Goal: Information Seeking & Learning: Understand process/instructions

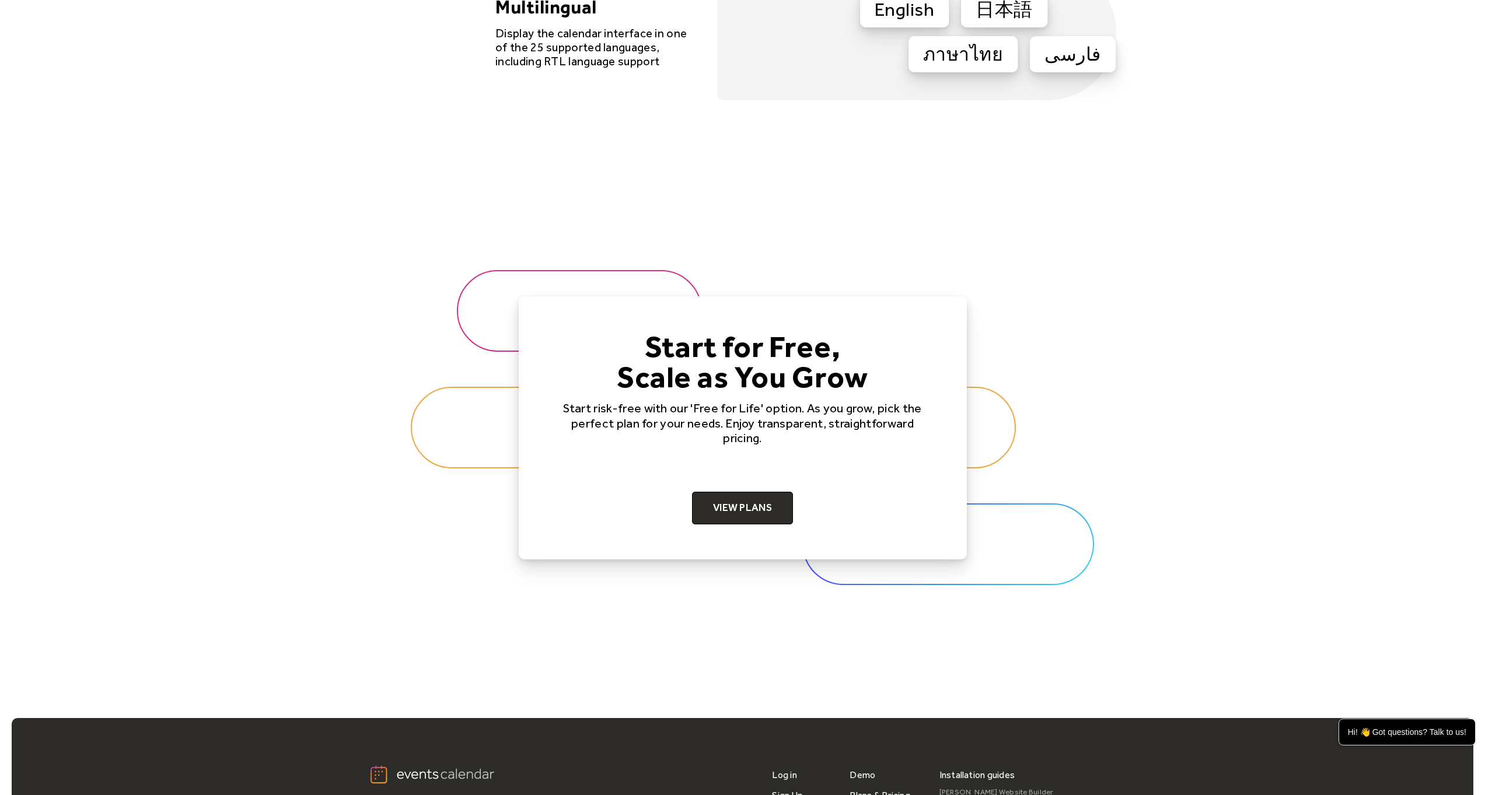
scroll to position [3651, 0]
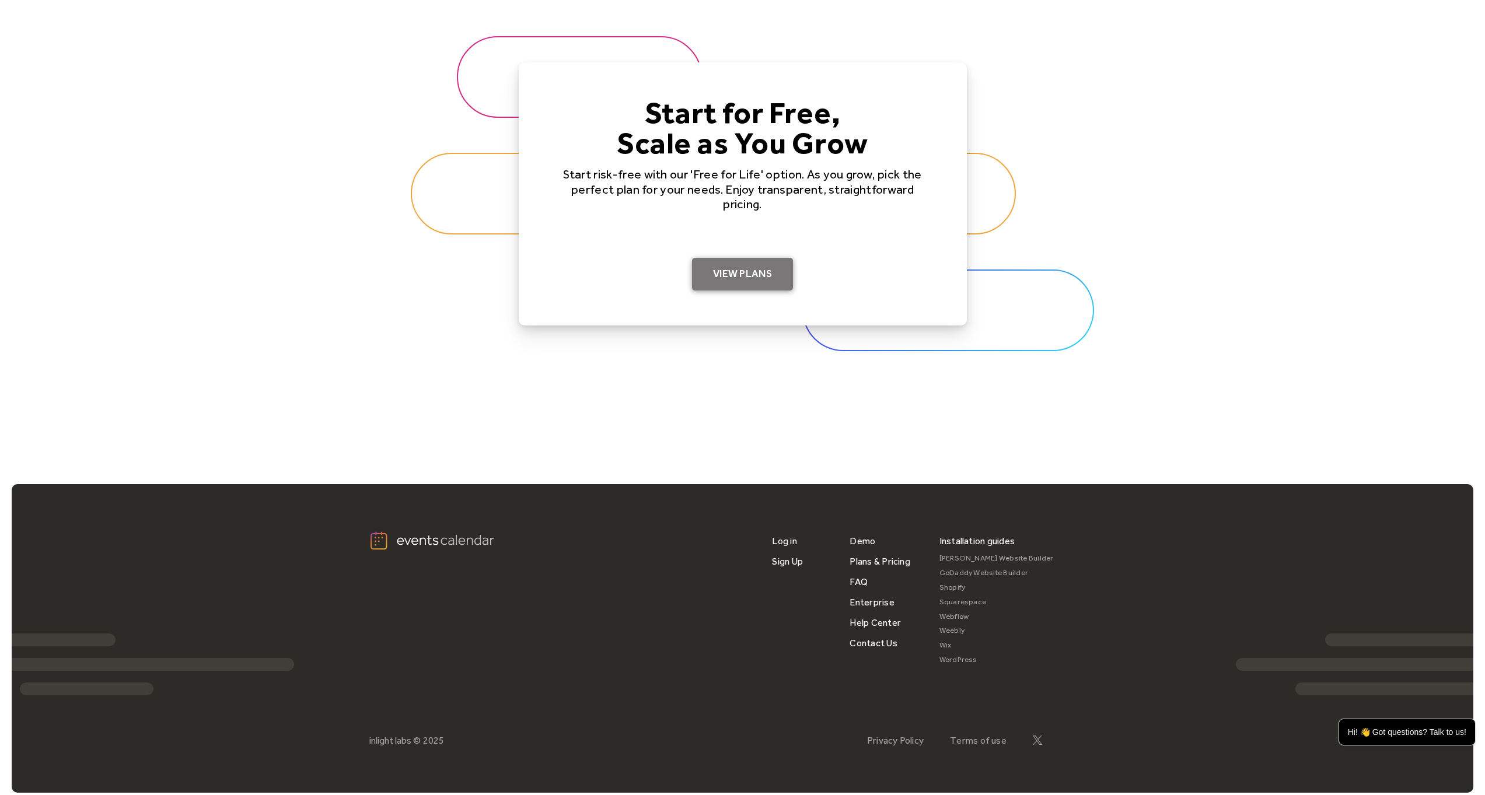
click at [740, 279] on link "View Plans" at bounding box center [742, 274] width 101 height 33
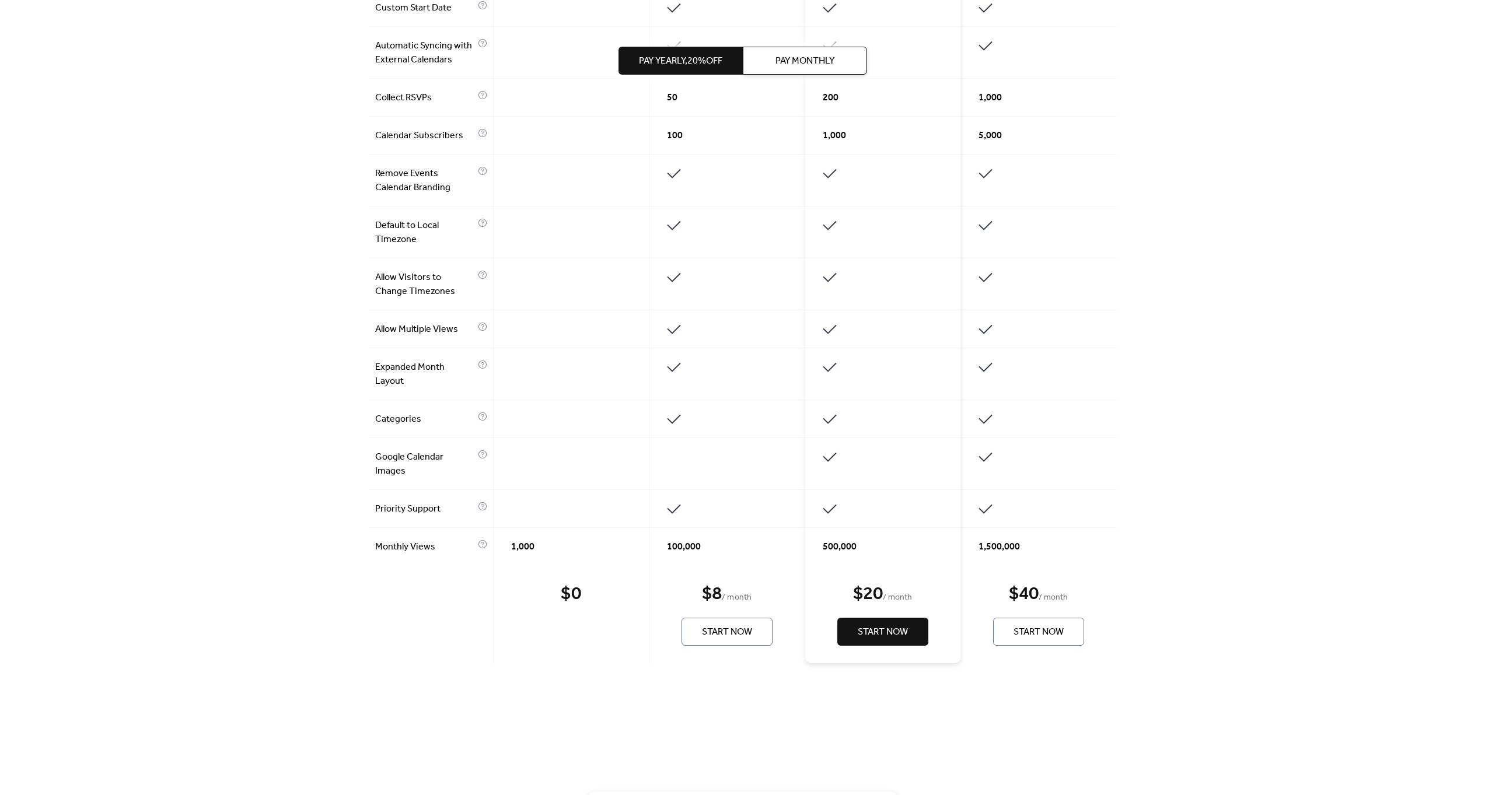
scroll to position [783, 0]
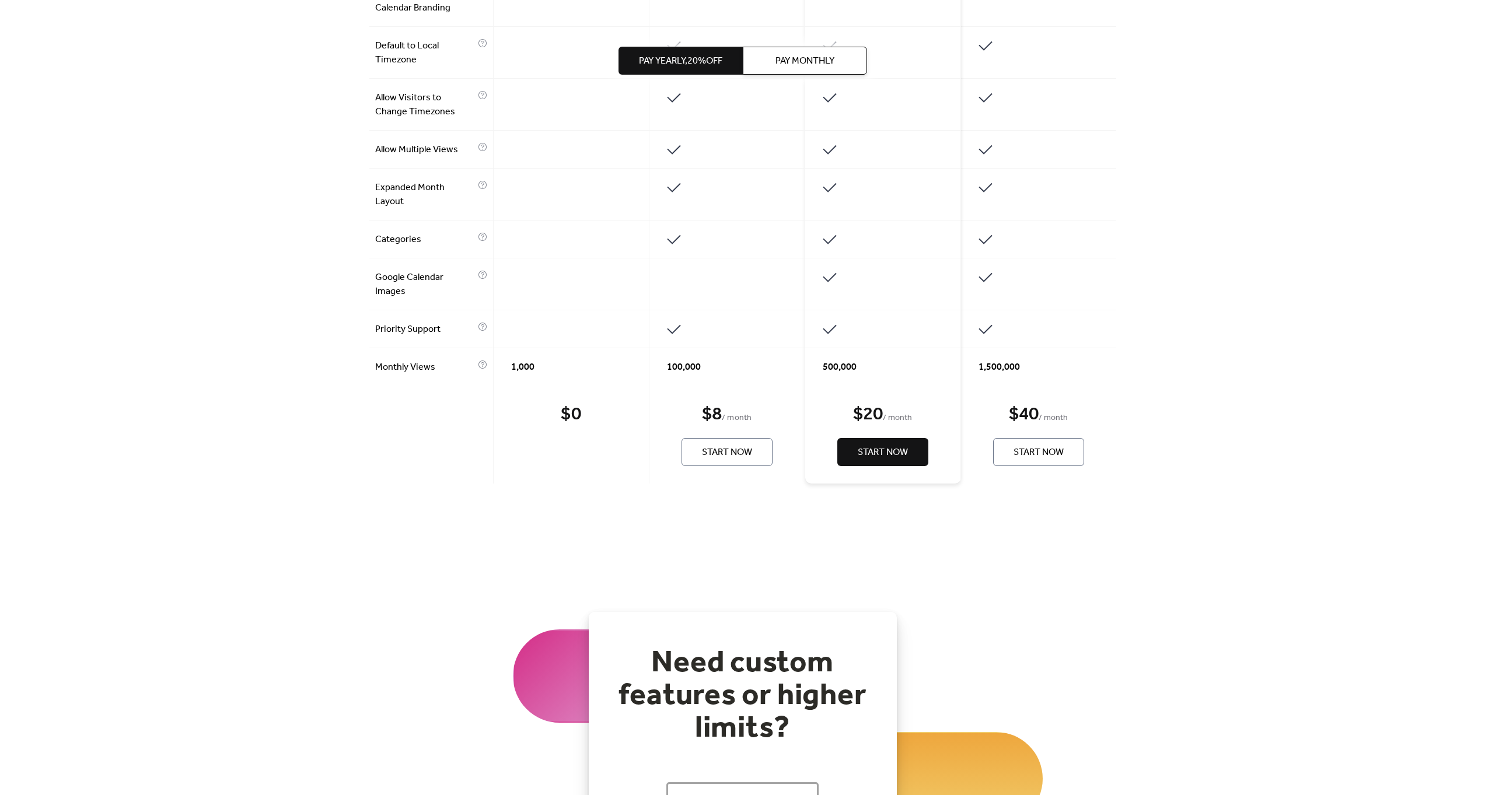
click at [736, 454] on span "Start Now" at bounding box center [727, 453] width 50 height 14
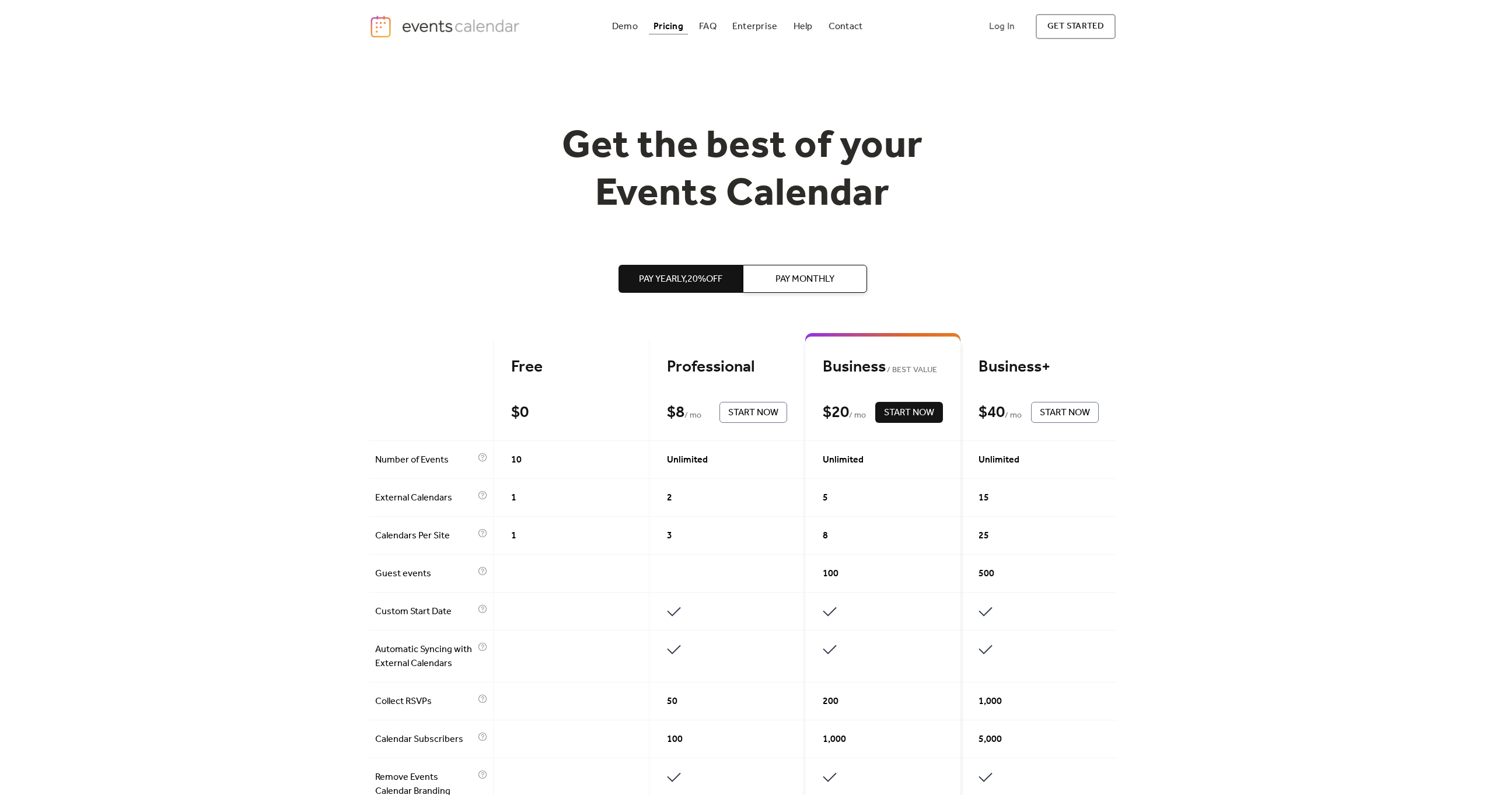
click at [761, 278] on button "Pay Monthly" at bounding box center [805, 279] width 124 height 28
click at [710, 274] on span "Pay Yearly, 20% off" at bounding box center [680, 279] width 83 height 14
click at [754, 268] on button "Pay Monthly" at bounding box center [805, 279] width 124 height 28
click at [708, 30] on div "FAQ" at bounding box center [708, 26] width 18 height 6
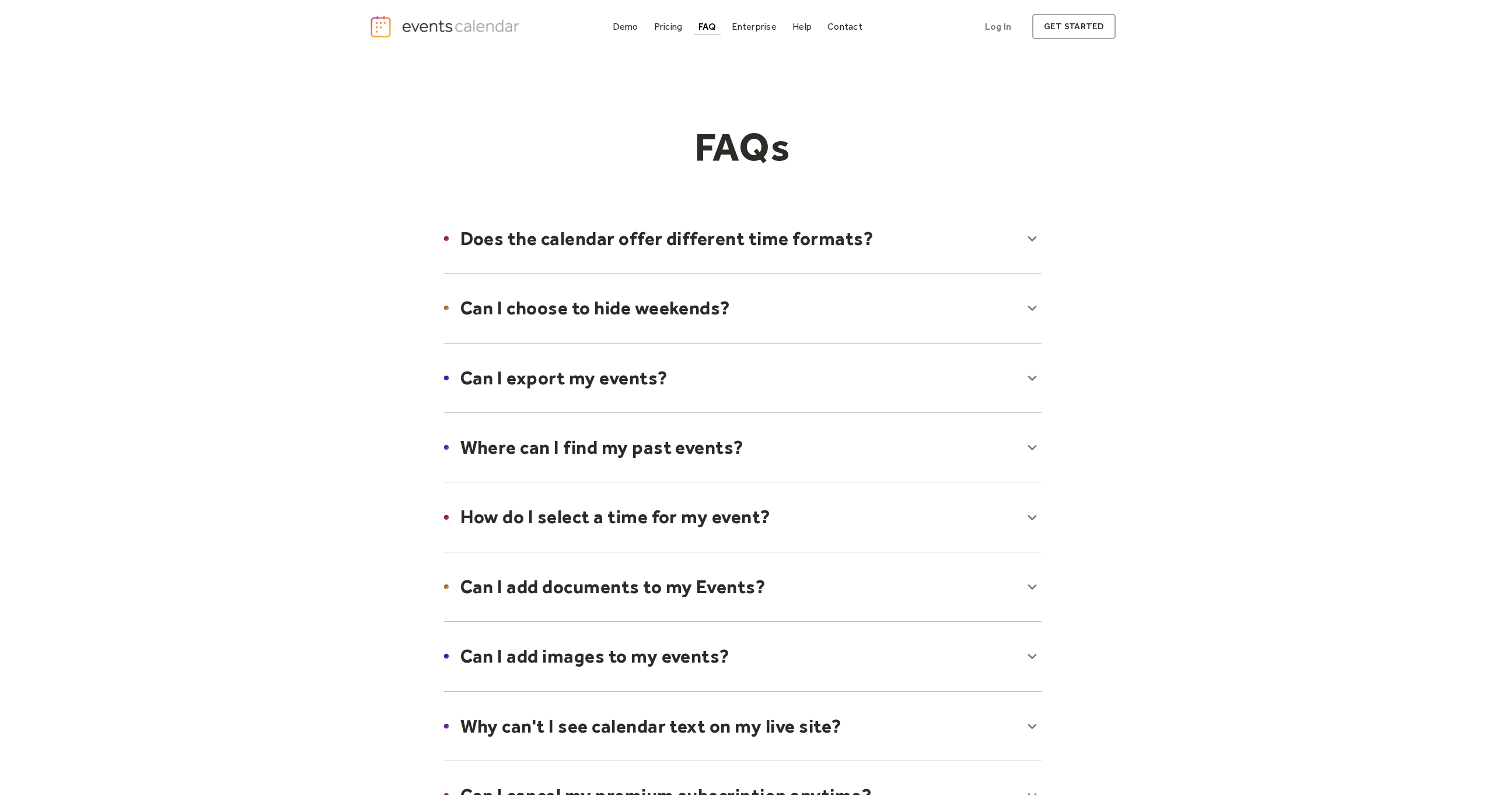
click at [593, 226] on div at bounding box center [742, 238] width 621 height 71
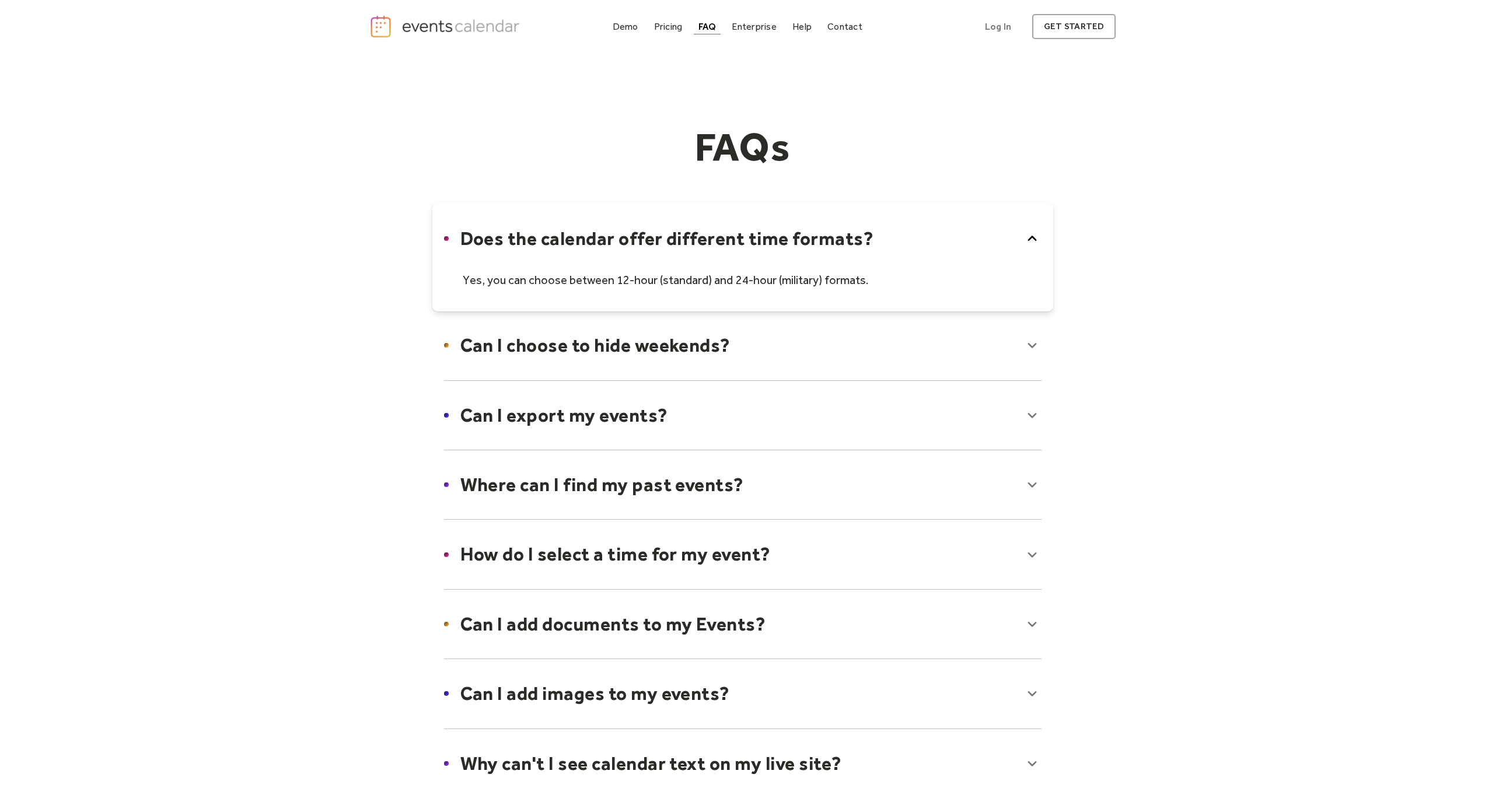
click at [591, 239] on div at bounding box center [742, 257] width 621 height 109
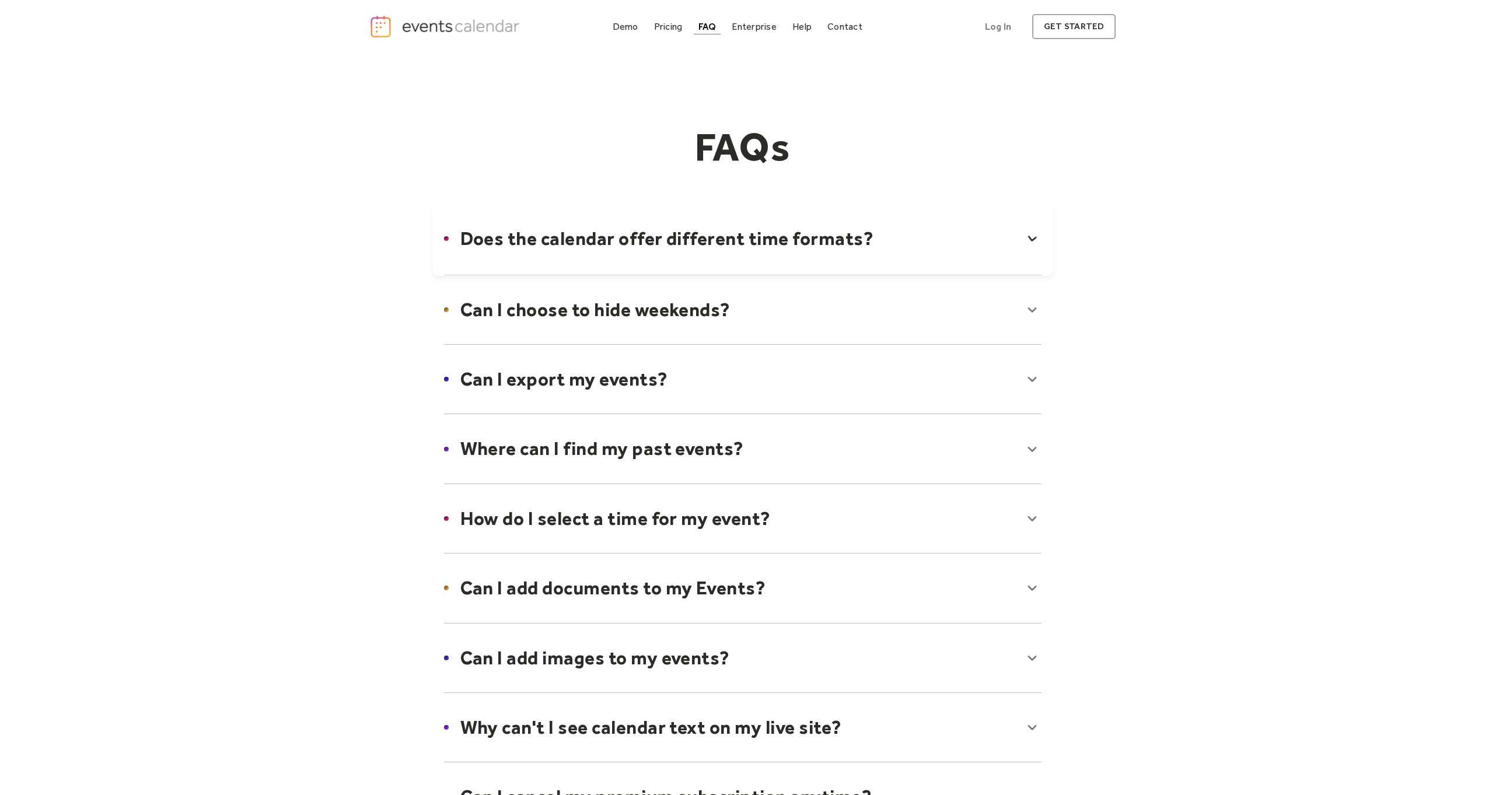
click at [593, 286] on div at bounding box center [742, 309] width 621 height 71
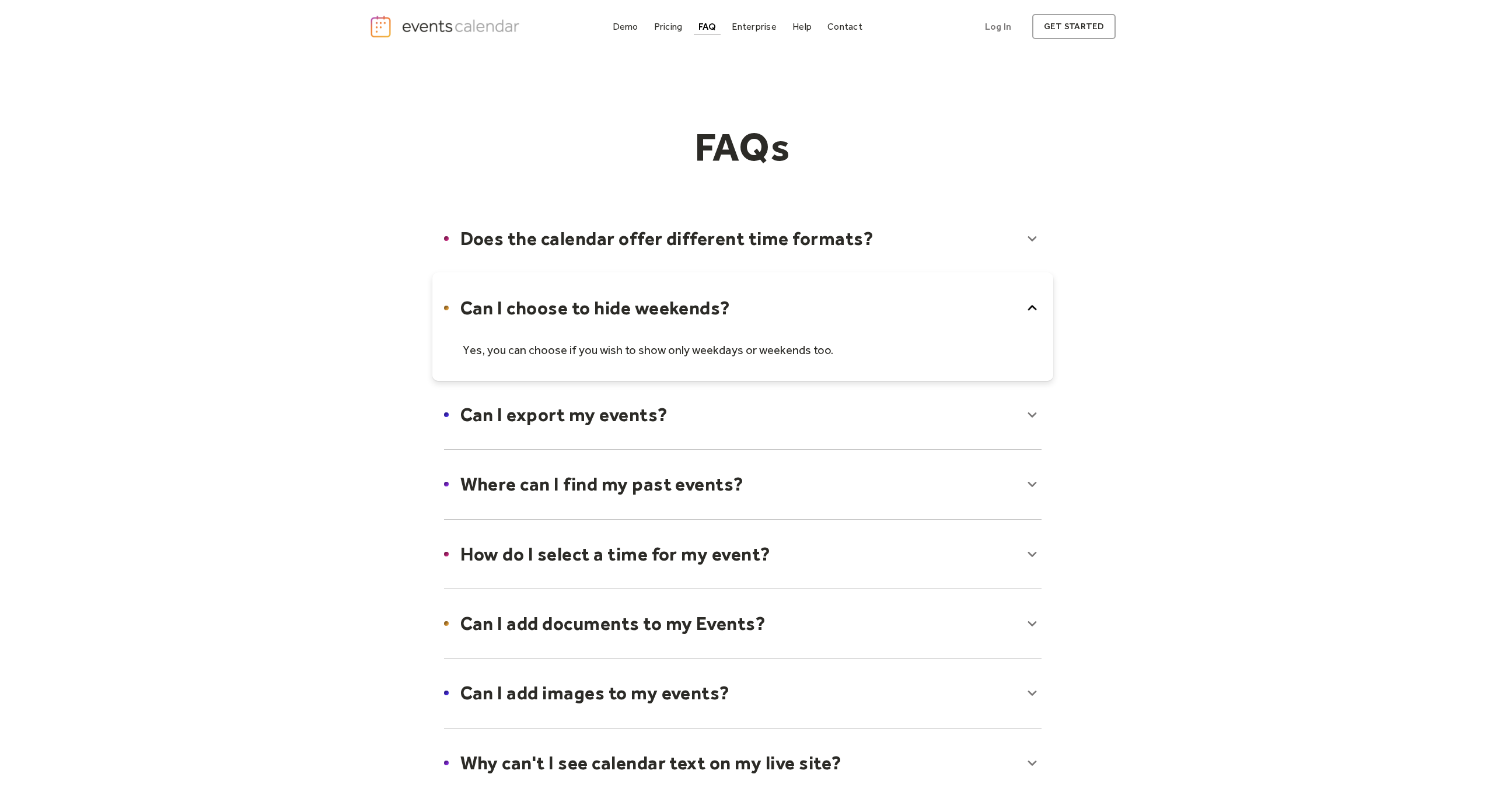
click at [593, 302] on div at bounding box center [742, 326] width 621 height 109
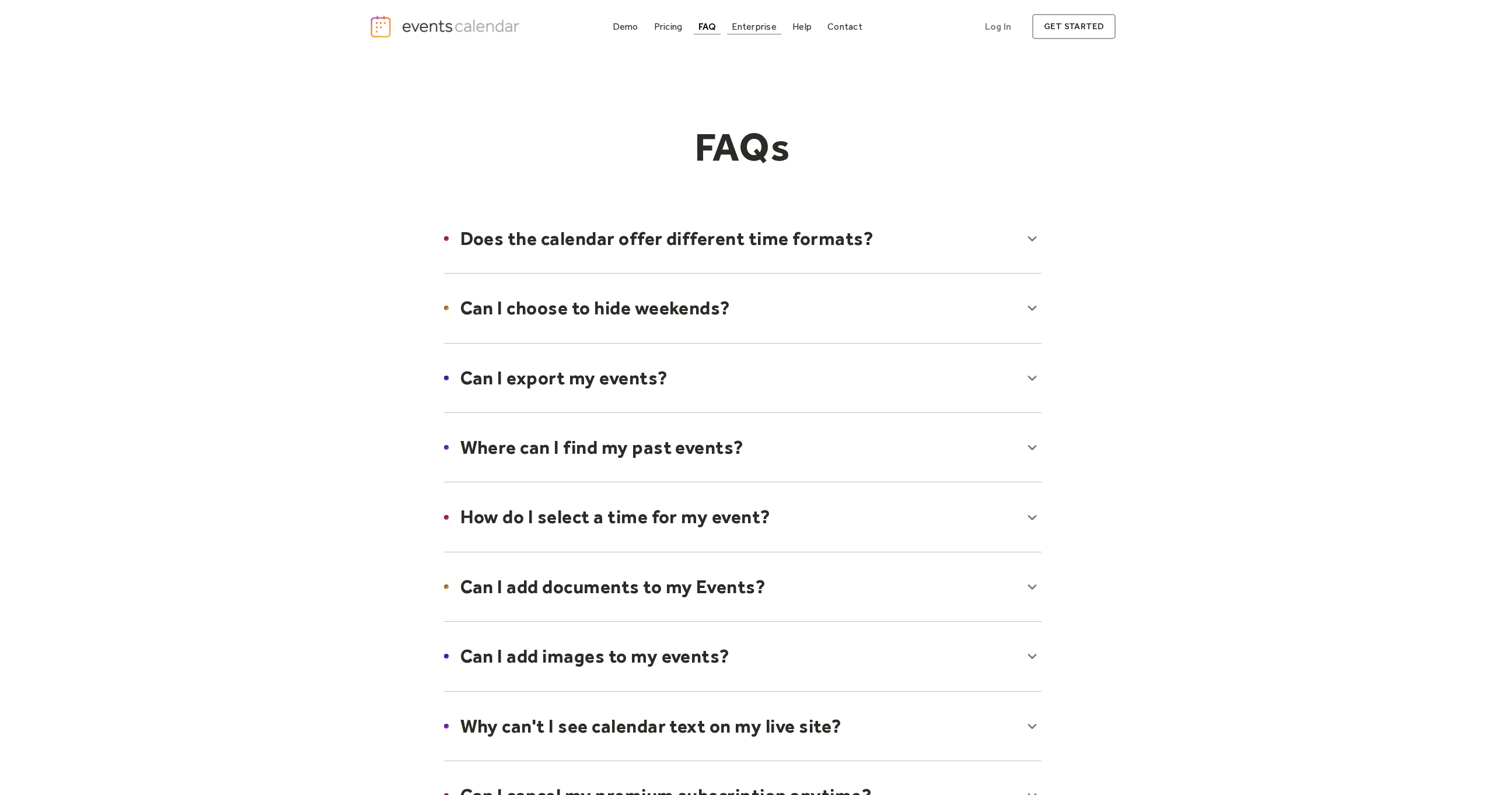
click at [751, 26] on div "Enterprise" at bounding box center [754, 26] width 44 height 6
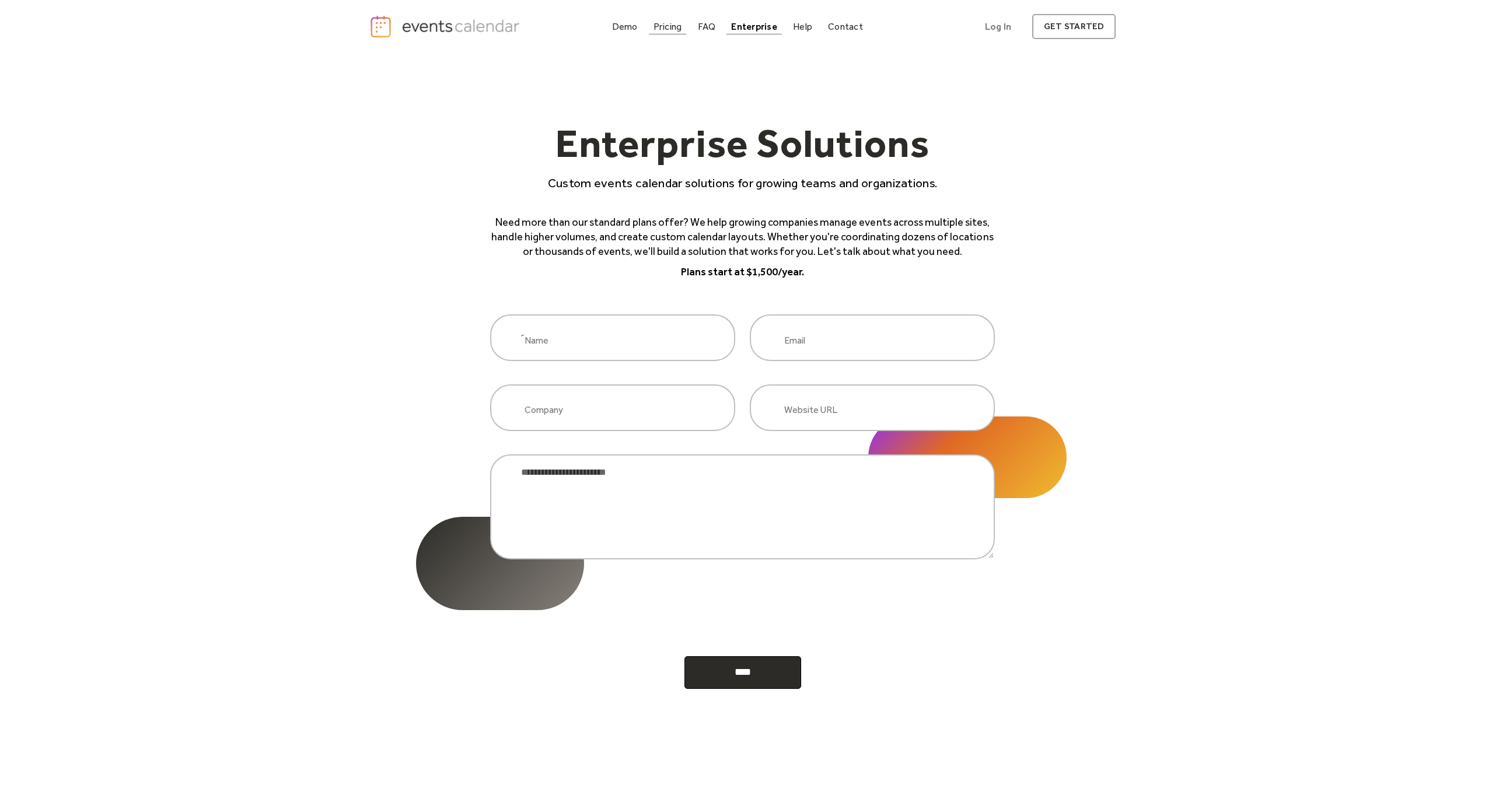
click at [669, 30] on div "Pricing" at bounding box center [667, 26] width 29 height 6
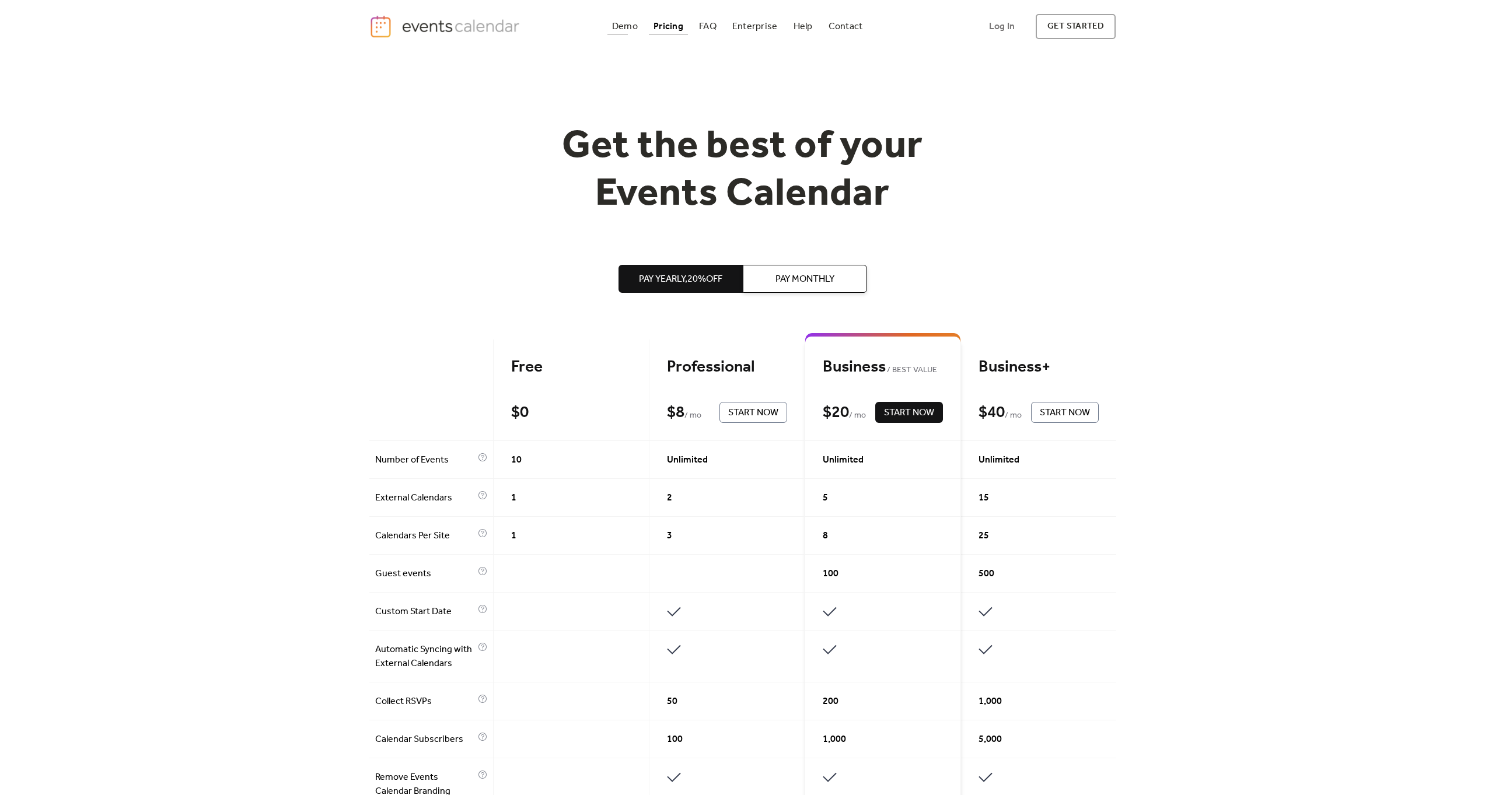
click at [635, 27] on div "Demo" at bounding box center [625, 26] width 26 height 6
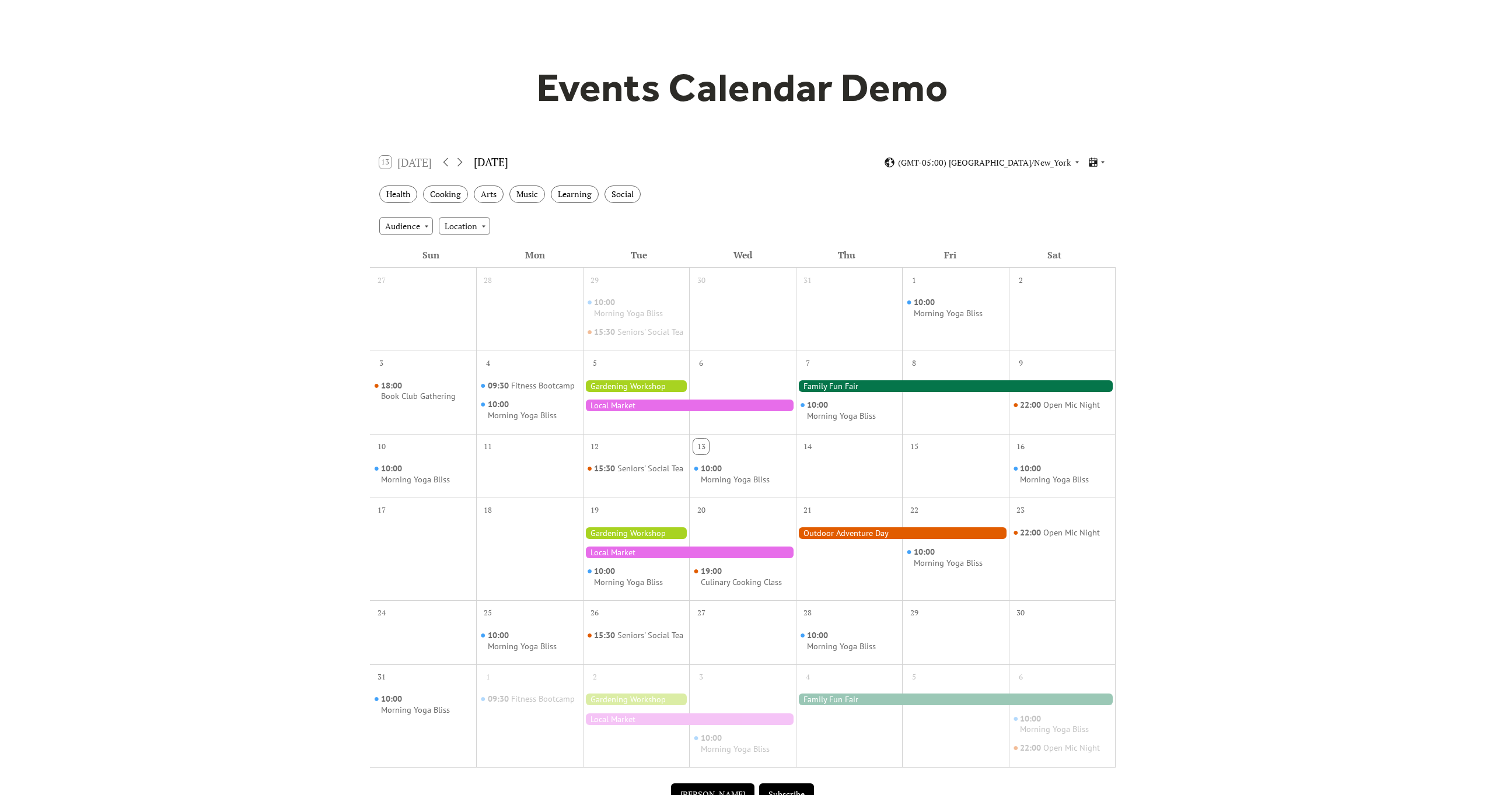
scroll to position [175, 0]
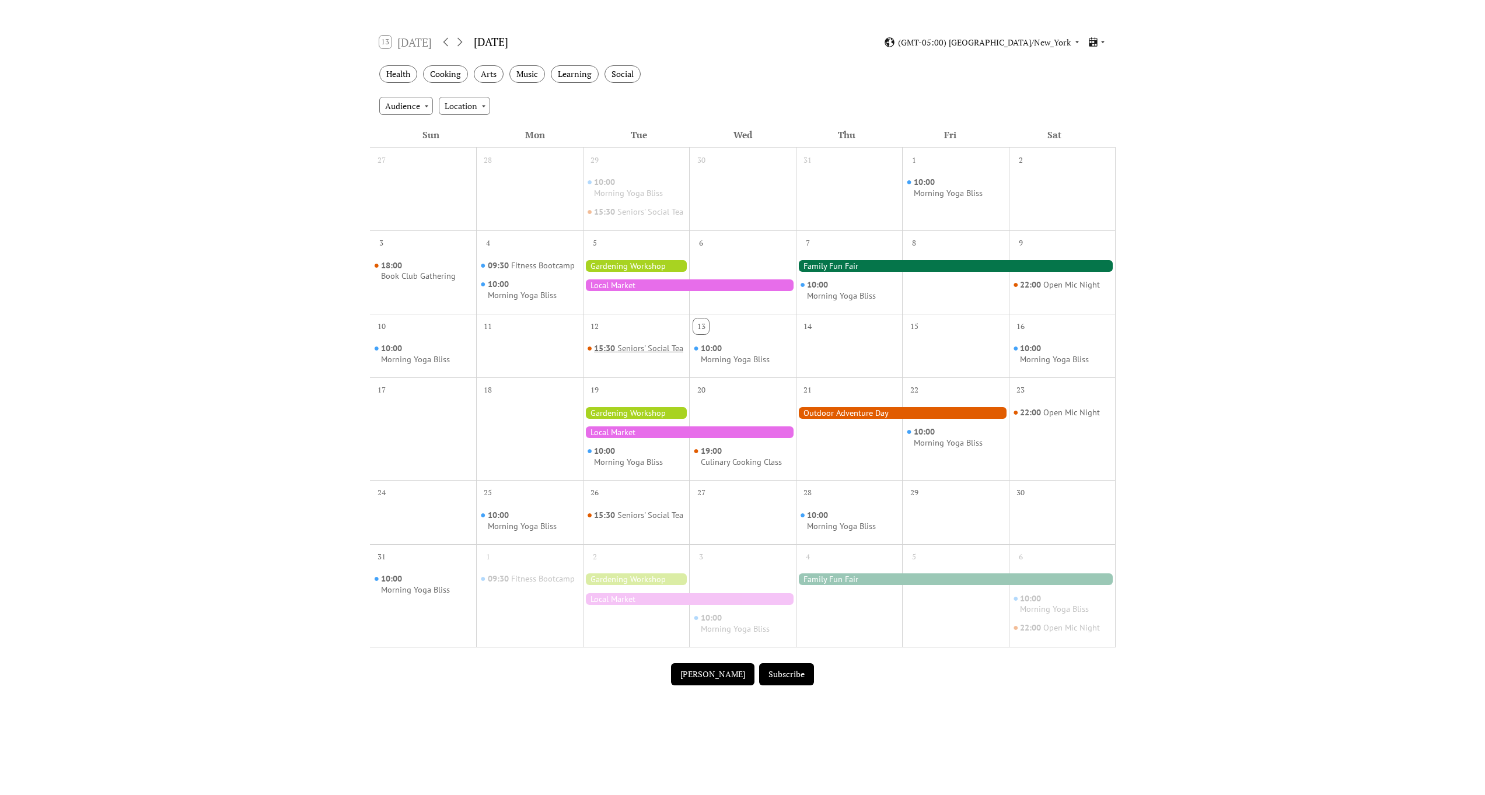
click at [617, 354] on div "Seniors' Social Tea" at bounding box center [650, 348] width 66 height 11
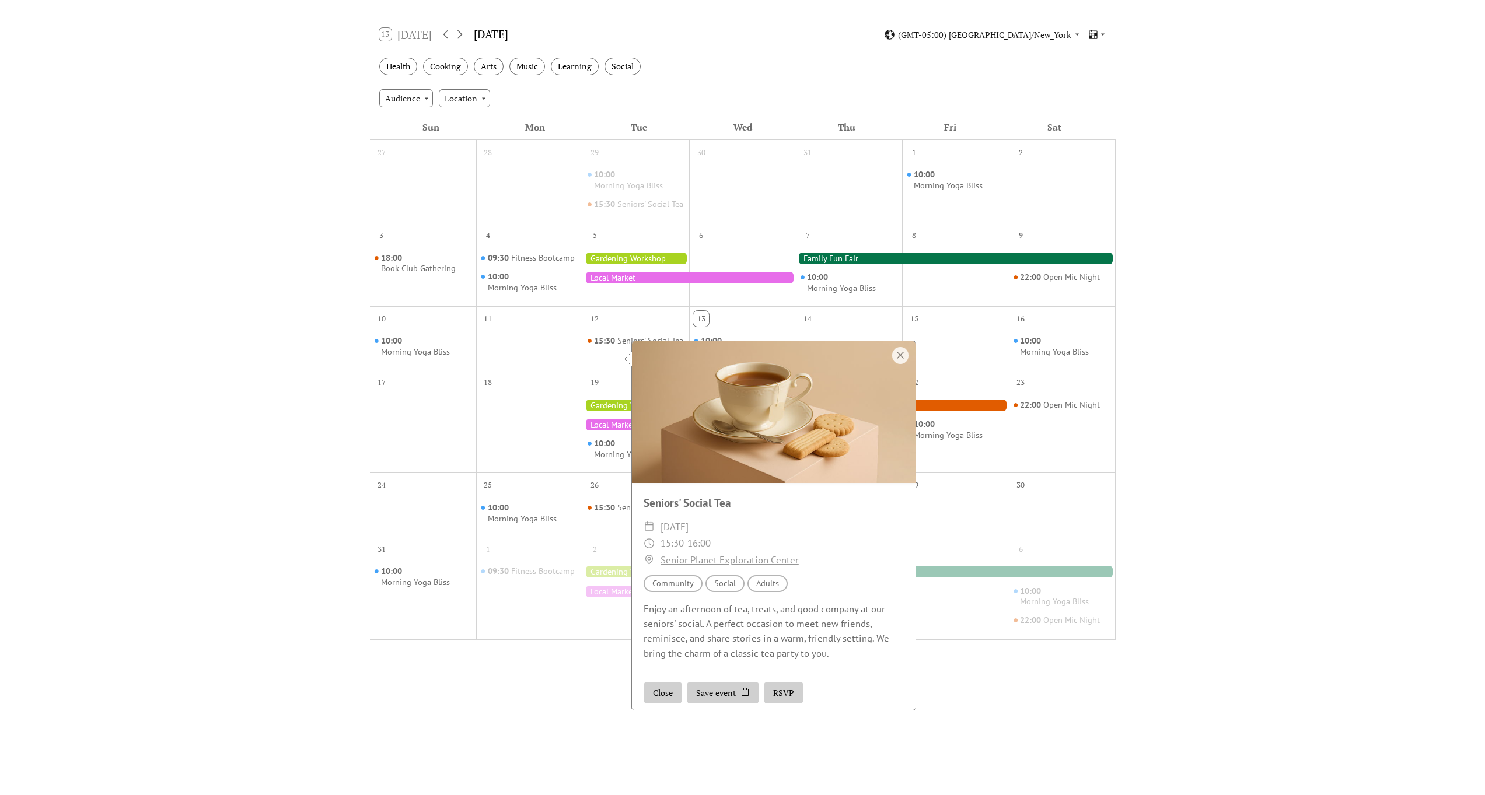
scroll to position [241, 0]
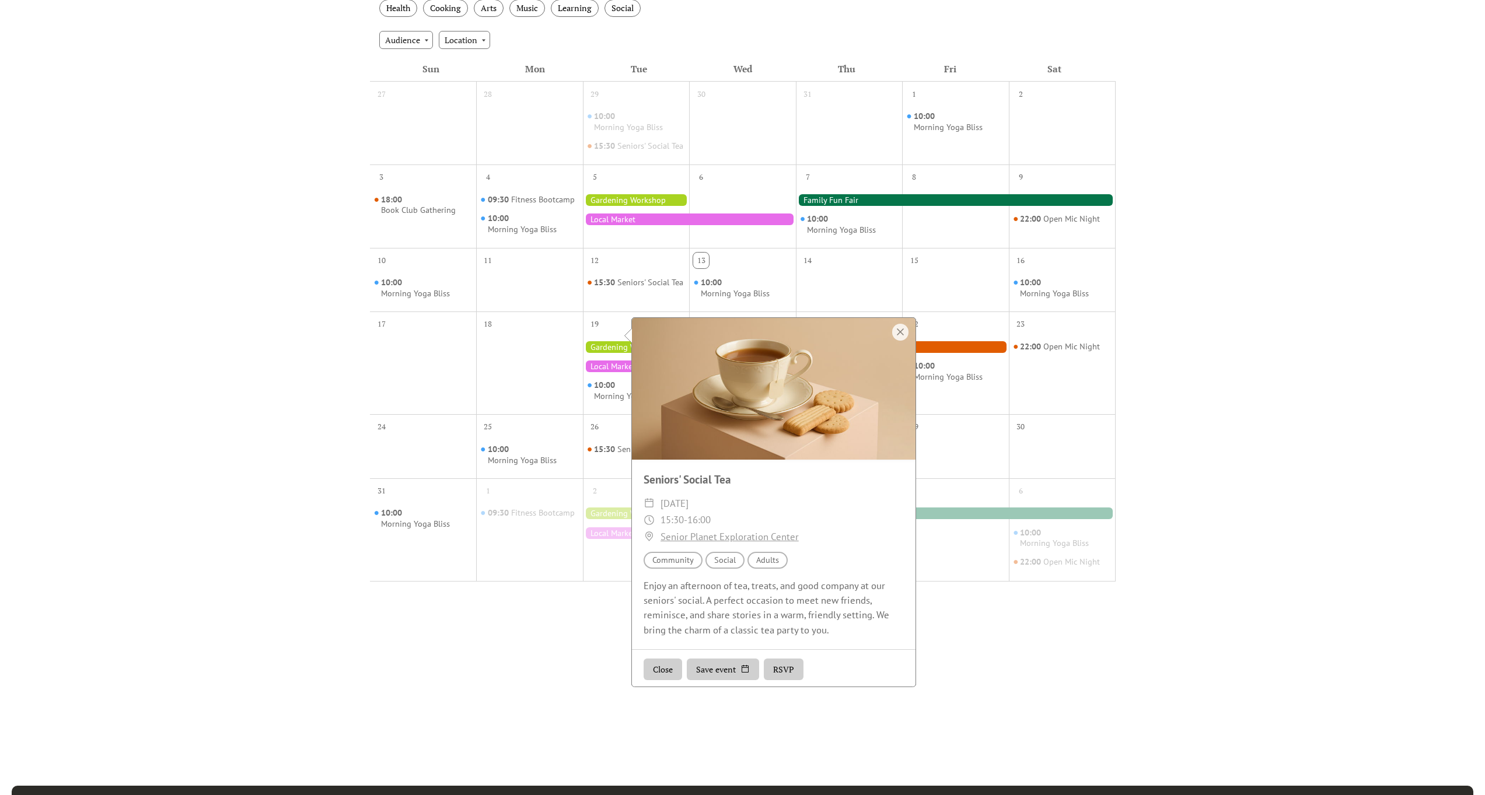
click at [705, 669] on button "Save event" at bounding box center [723, 670] width 72 height 22
click at [828, 661] on div "Close Save event RSVP" at bounding box center [774, 669] width 284 height 40
click at [896, 328] on div at bounding box center [900, 332] width 16 height 17
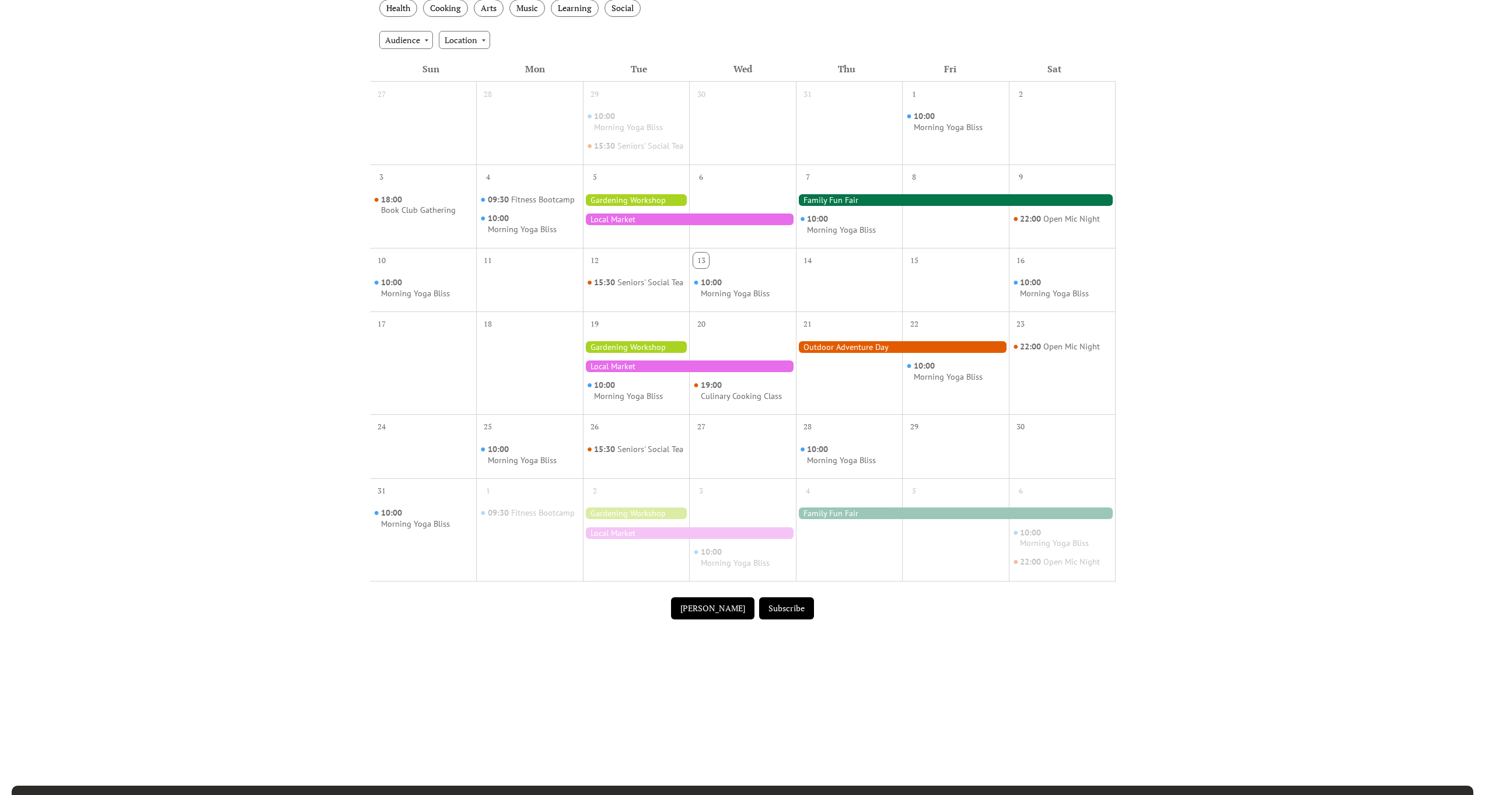
click at [824, 353] on div at bounding box center [902, 347] width 213 height 12
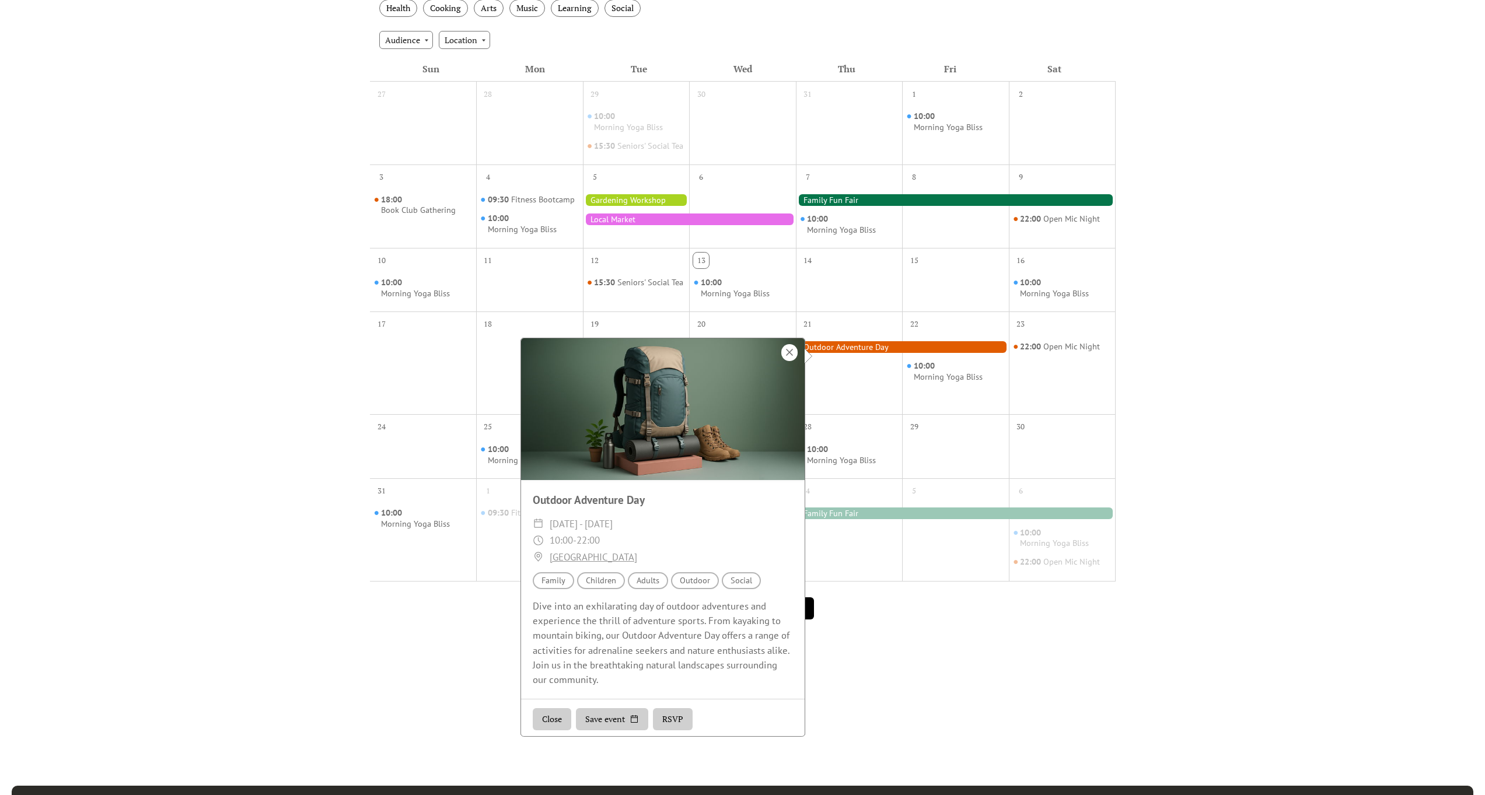
click at [793, 359] on div at bounding box center [789, 352] width 16 height 17
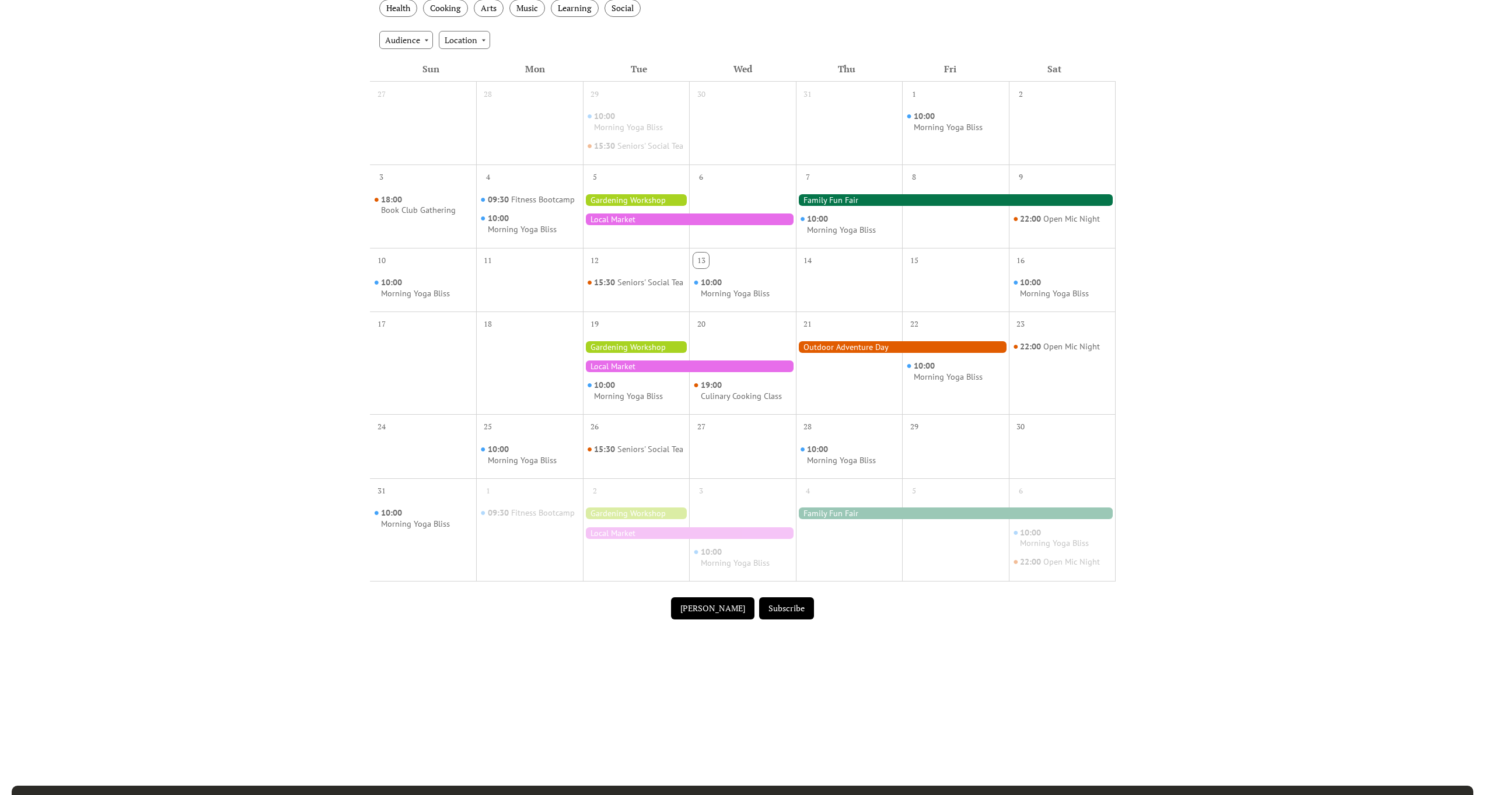
click at [731, 410] on div "19:00 Culinary Cooking Class" at bounding box center [742, 371] width 107 height 75
click at [731, 398] on div "Culinary Cooking Class" at bounding box center [741, 396] width 81 height 11
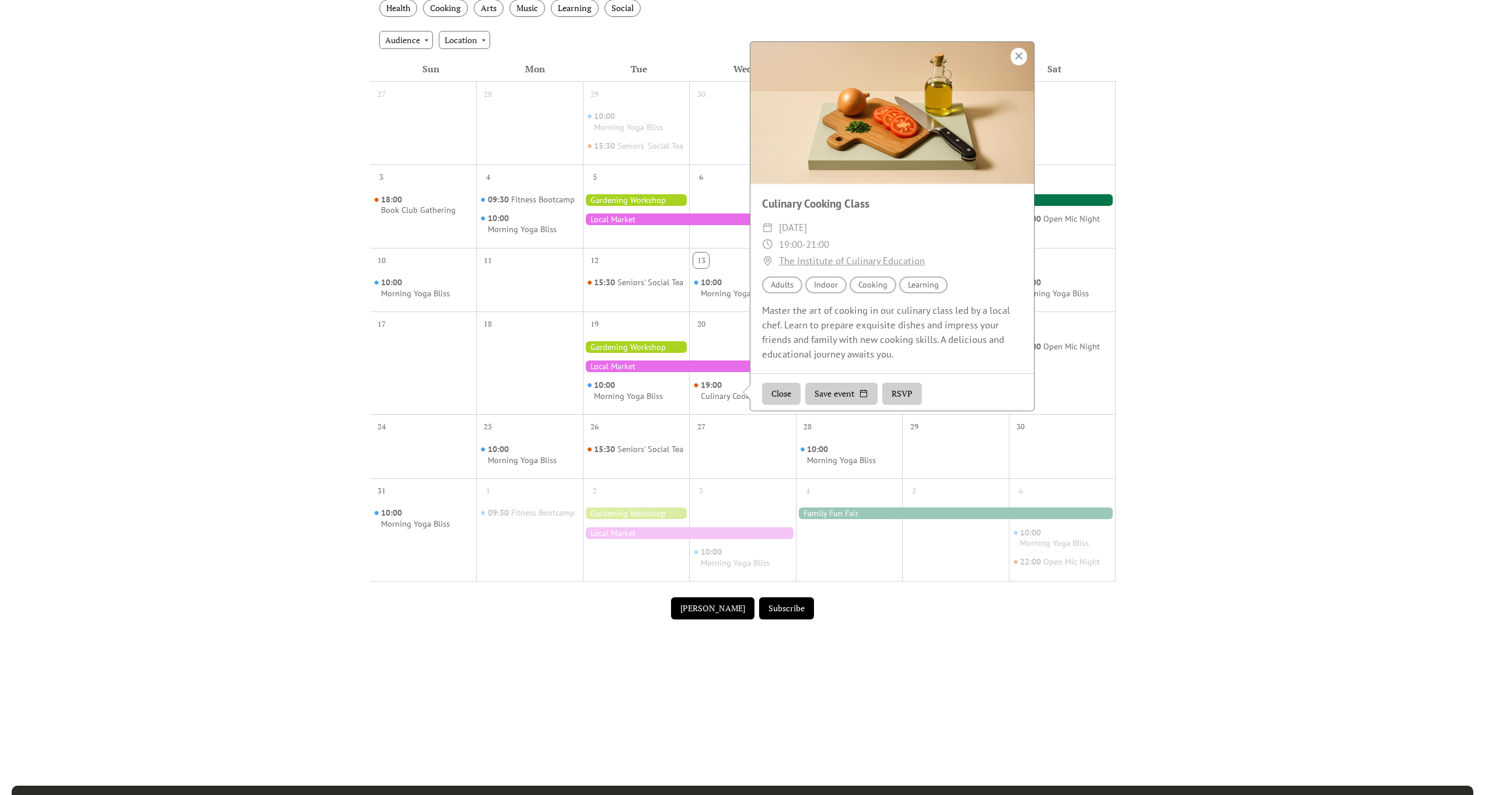
click at [1021, 57] on div at bounding box center [1018, 56] width 16 height 17
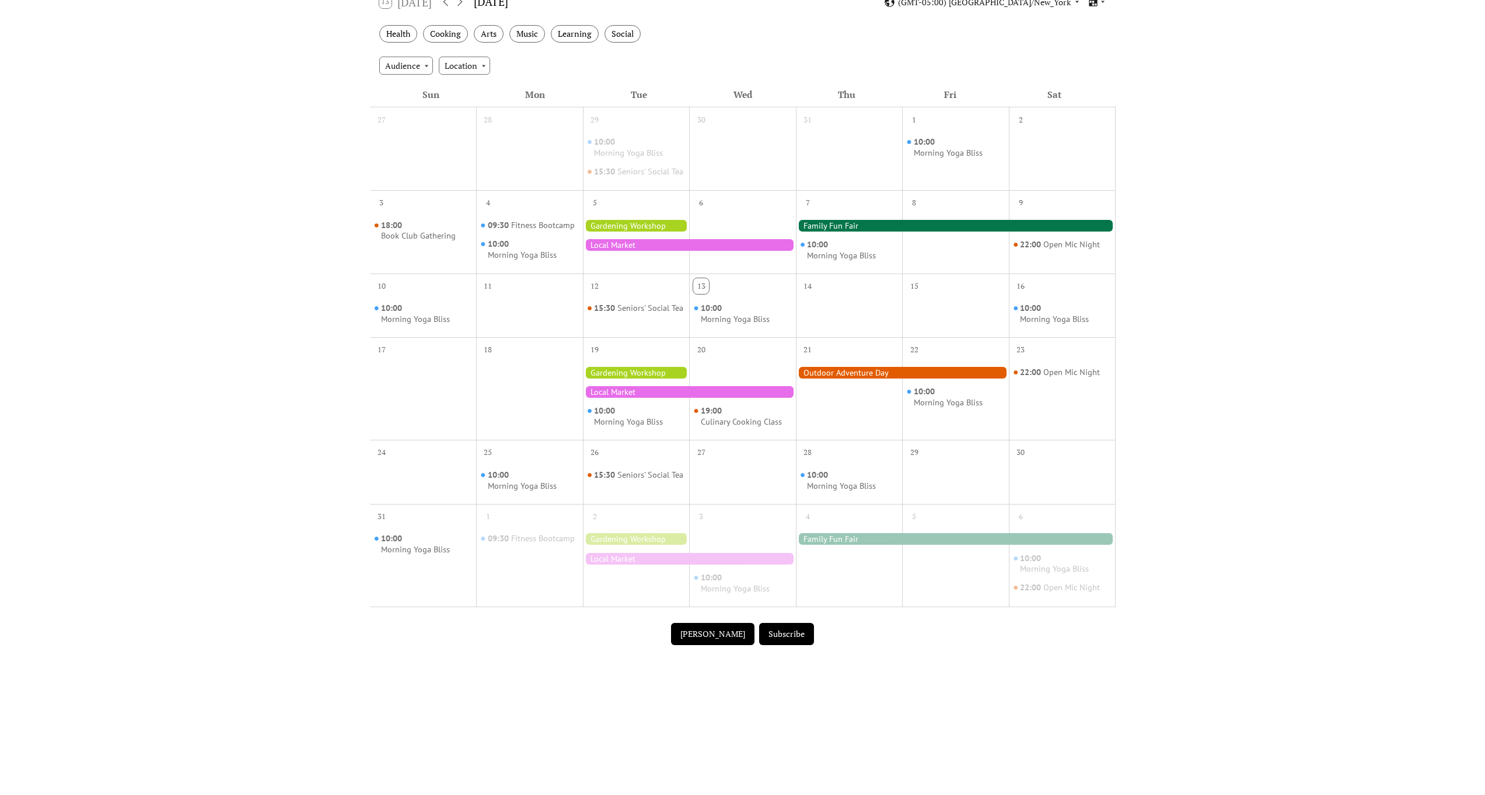
scroll to position [149, 0]
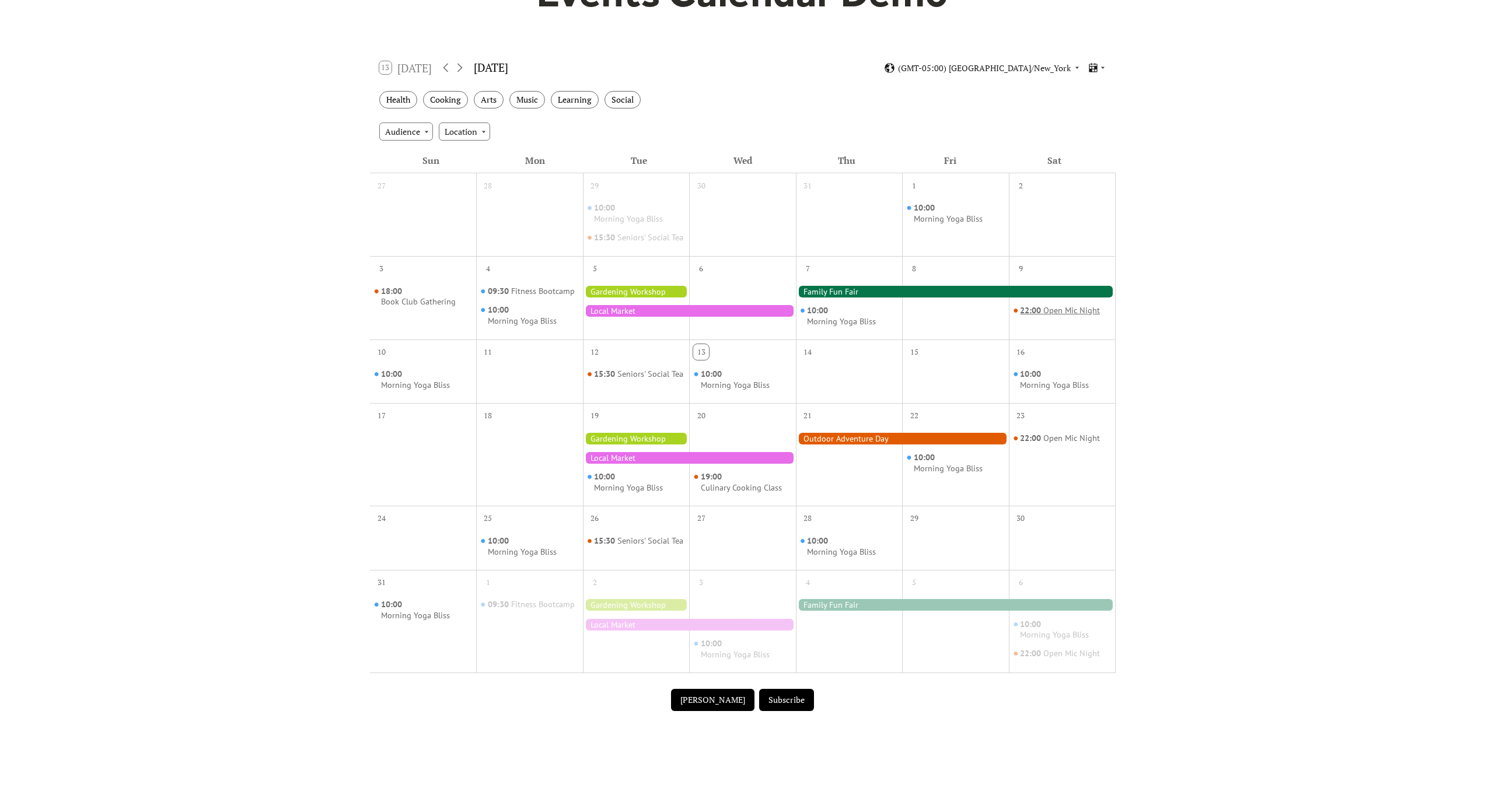
click at [1060, 316] on div "Open Mic Night" at bounding box center [1071, 310] width 57 height 11
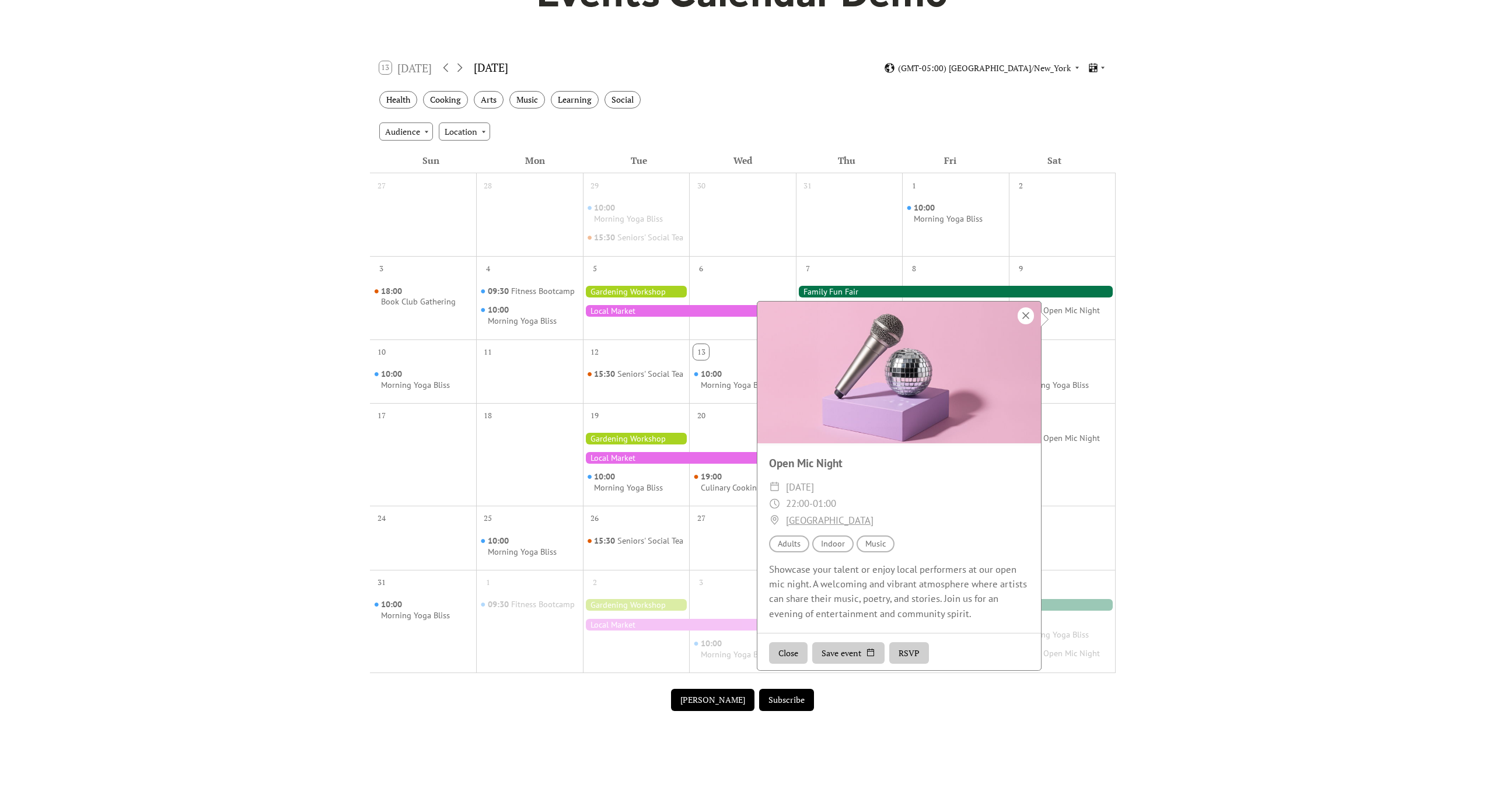
click at [1020, 316] on div at bounding box center [1025, 315] width 16 height 17
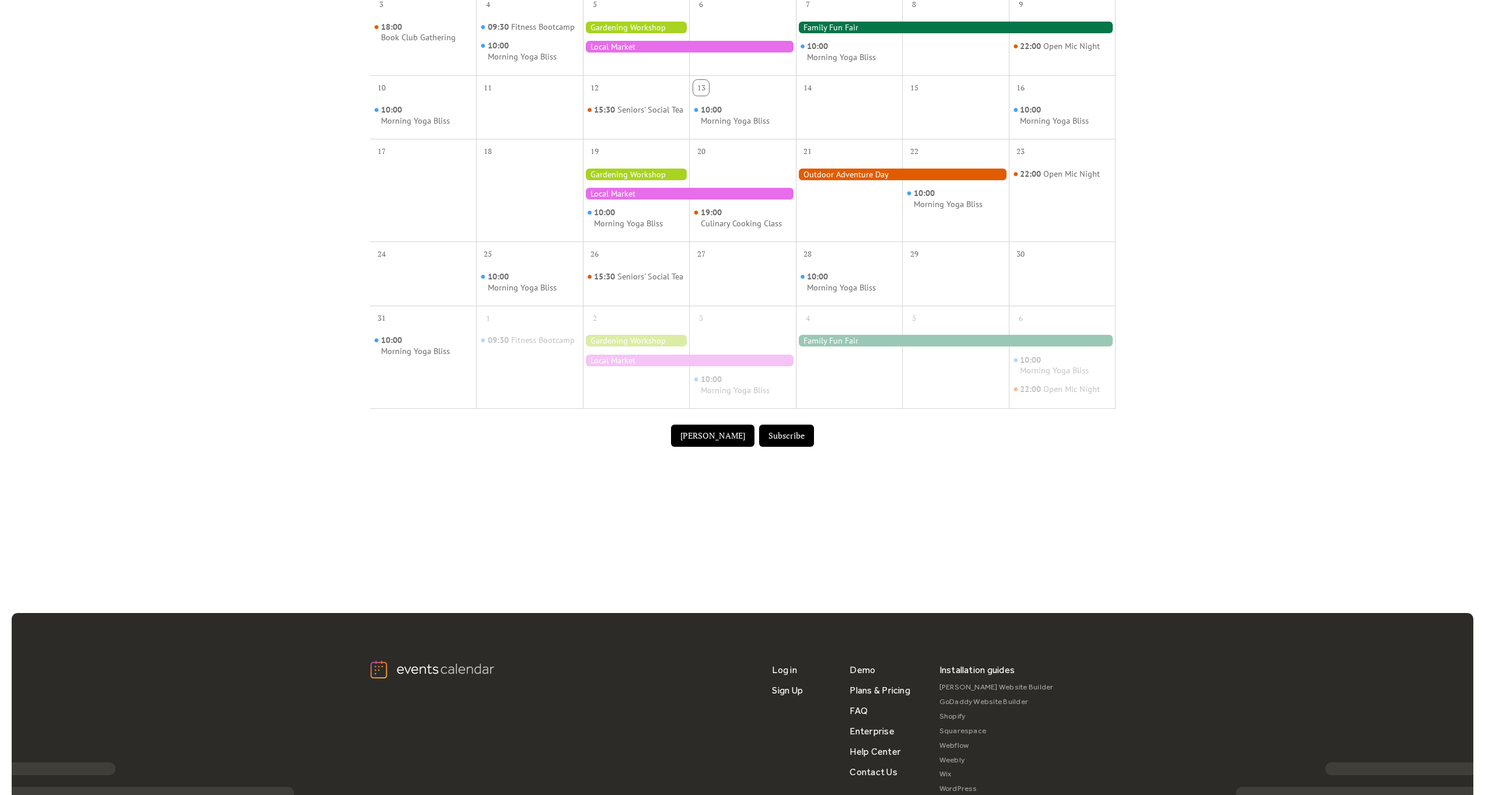
scroll to position [550, 0]
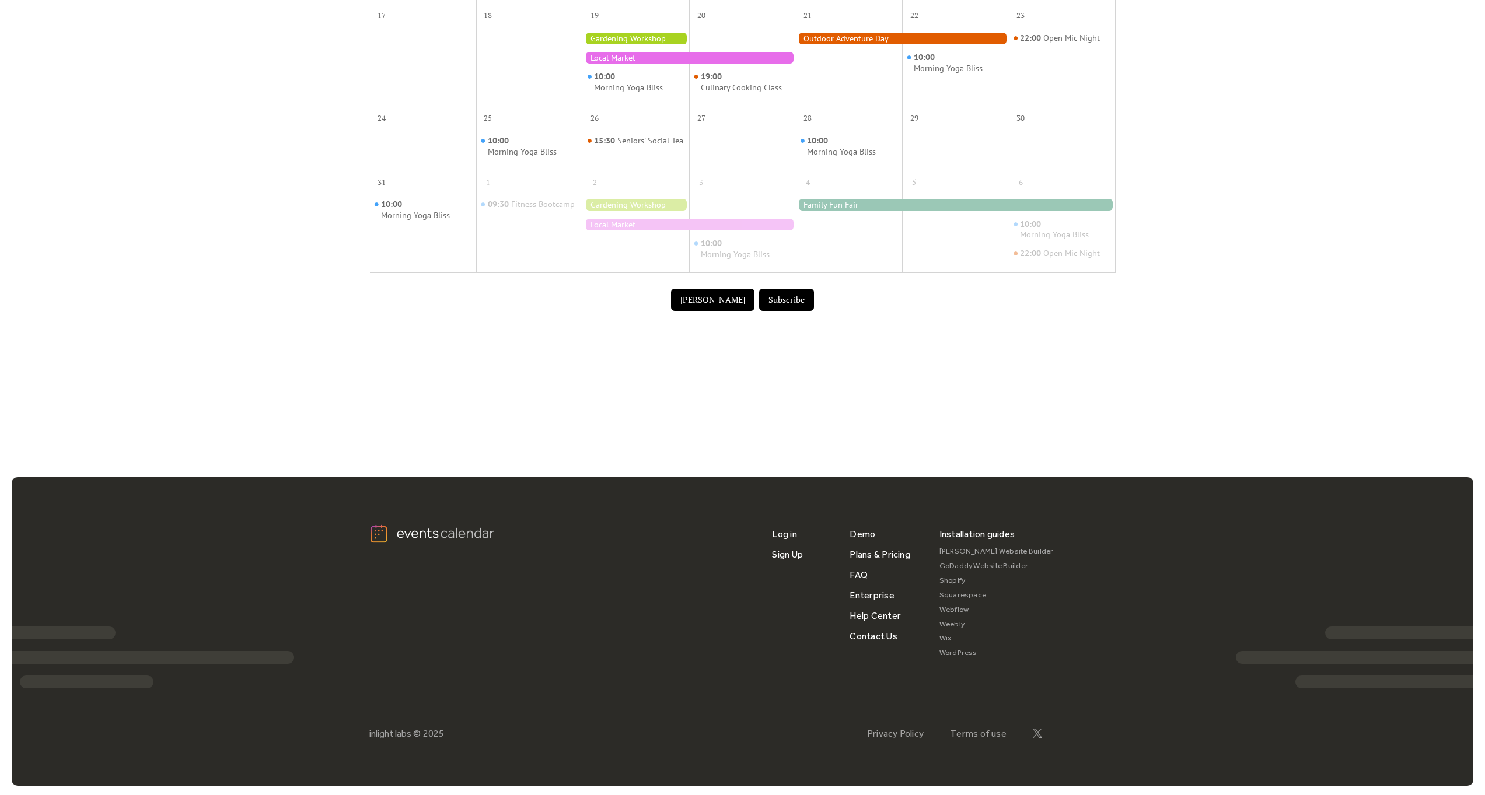
click at [713, 306] on button "Submit Event" at bounding box center [712, 300] width 83 height 22
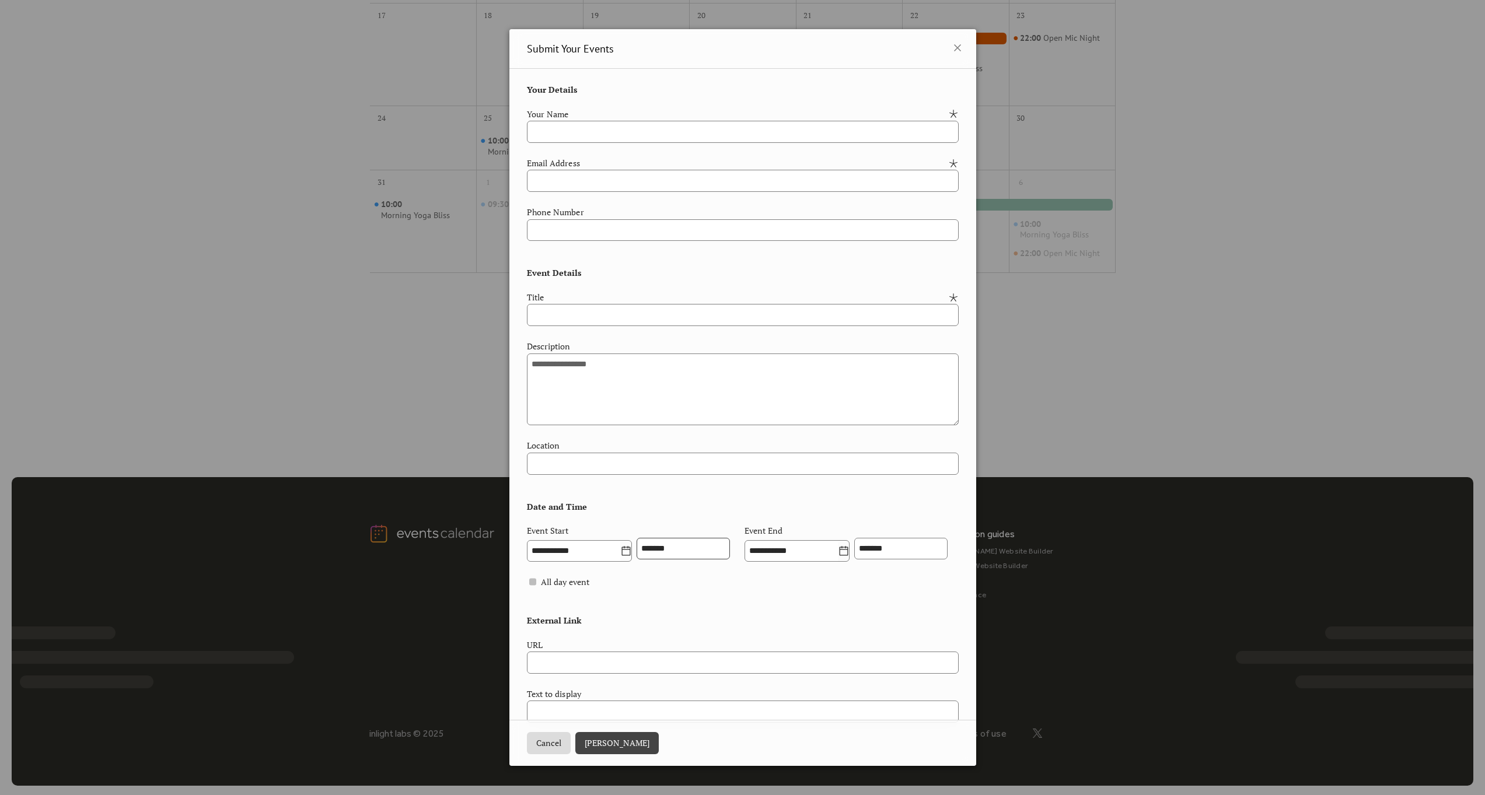
scroll to position [77, 0]
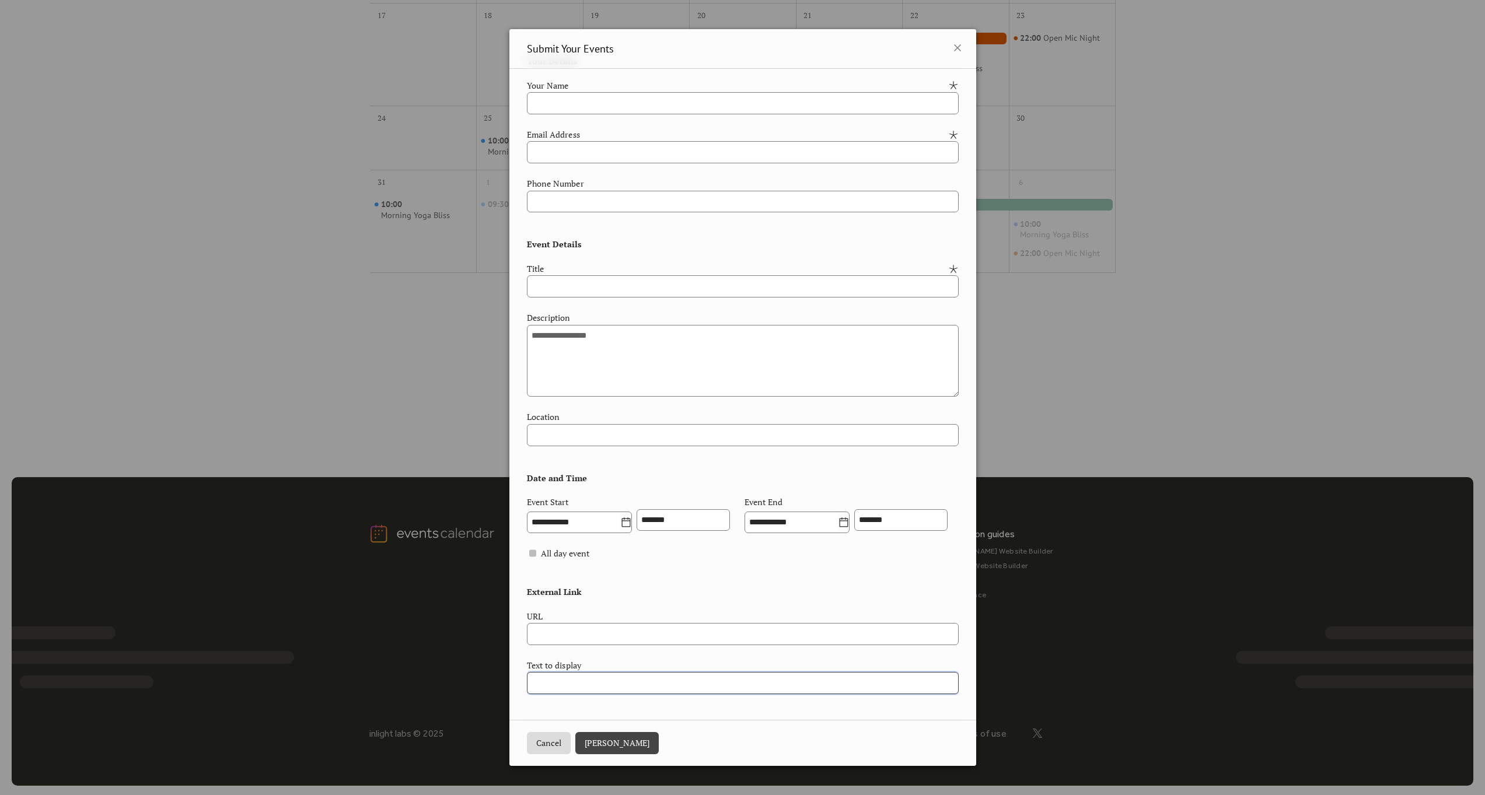
click at [589, 691] on input "text" at bounding box center [743, 683] width 432 height 22
click at [687, 615] on div "URL" at bounding box center [741, 616] width 429 height 13
click at [1052, 407] on div "**********" at bounding box center [742, 397] width 1485 height 795
click at [957, 48] on icon at bounding box center [957, 48] width 14 height 14
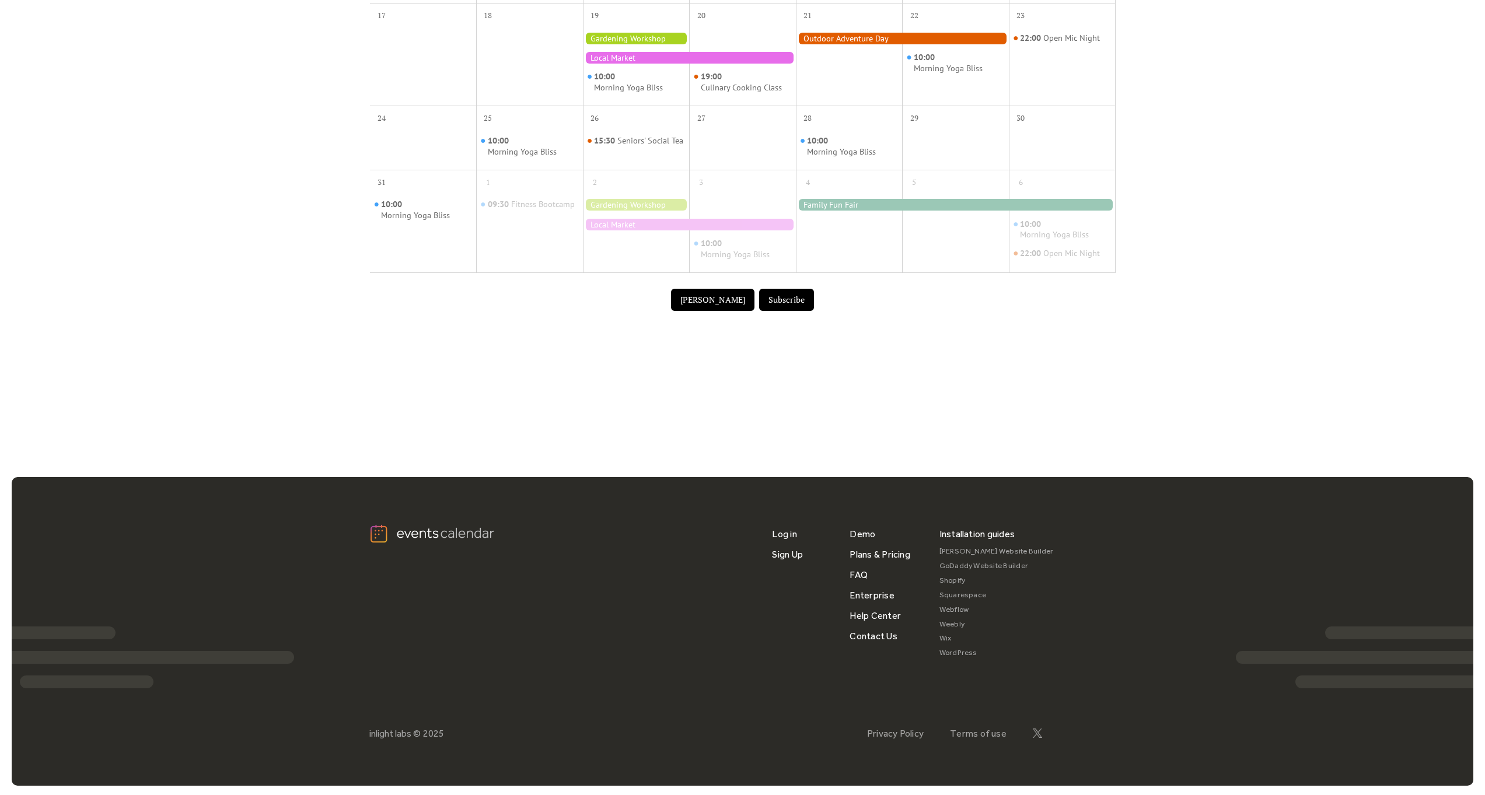
click at [778, 302] on button "Subscribe" at bounding box center [786, 300] width 55 height 22
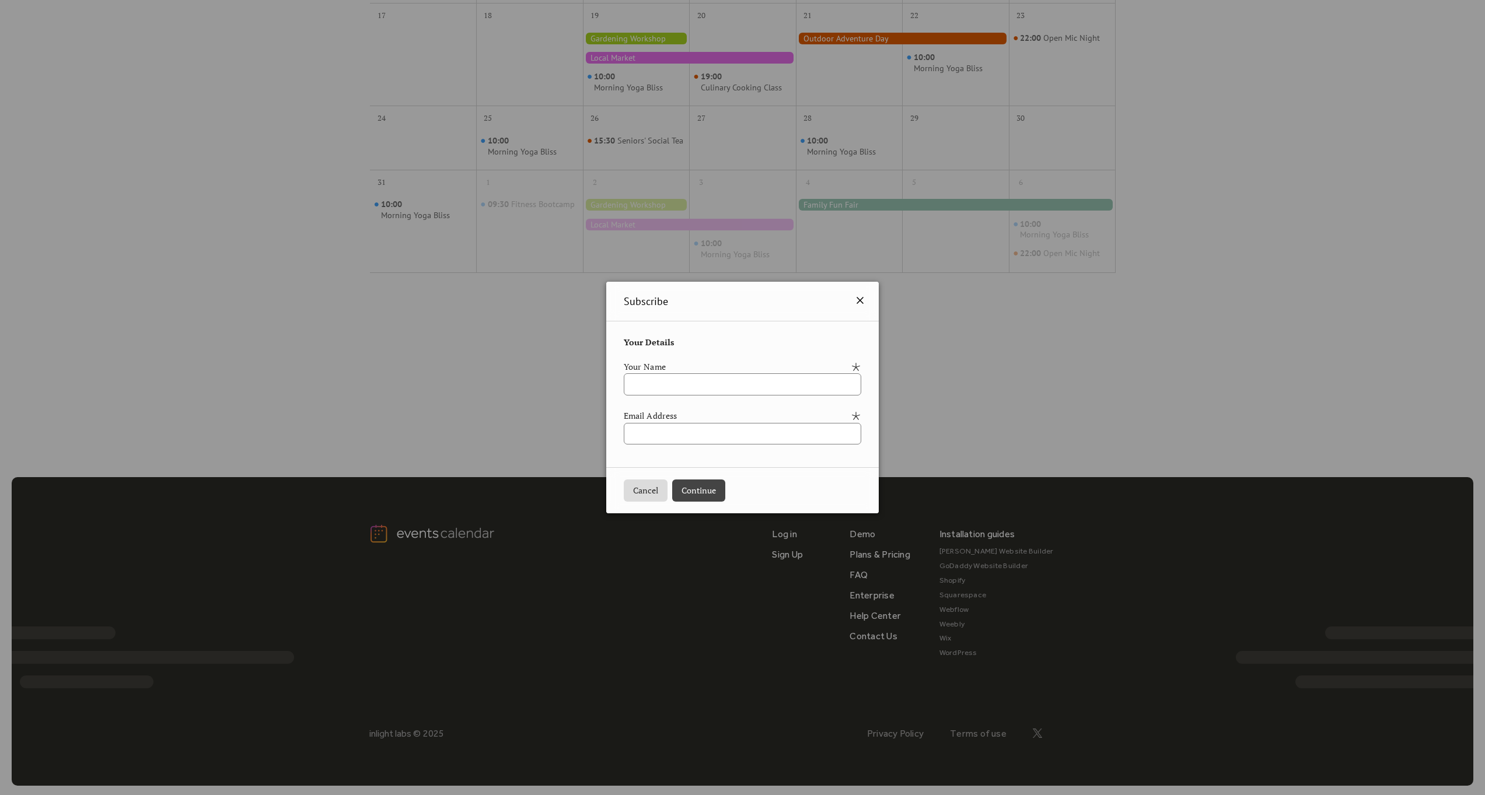
click at [863, 300] on icon at bounding box center [859, 300] width 7 height 7
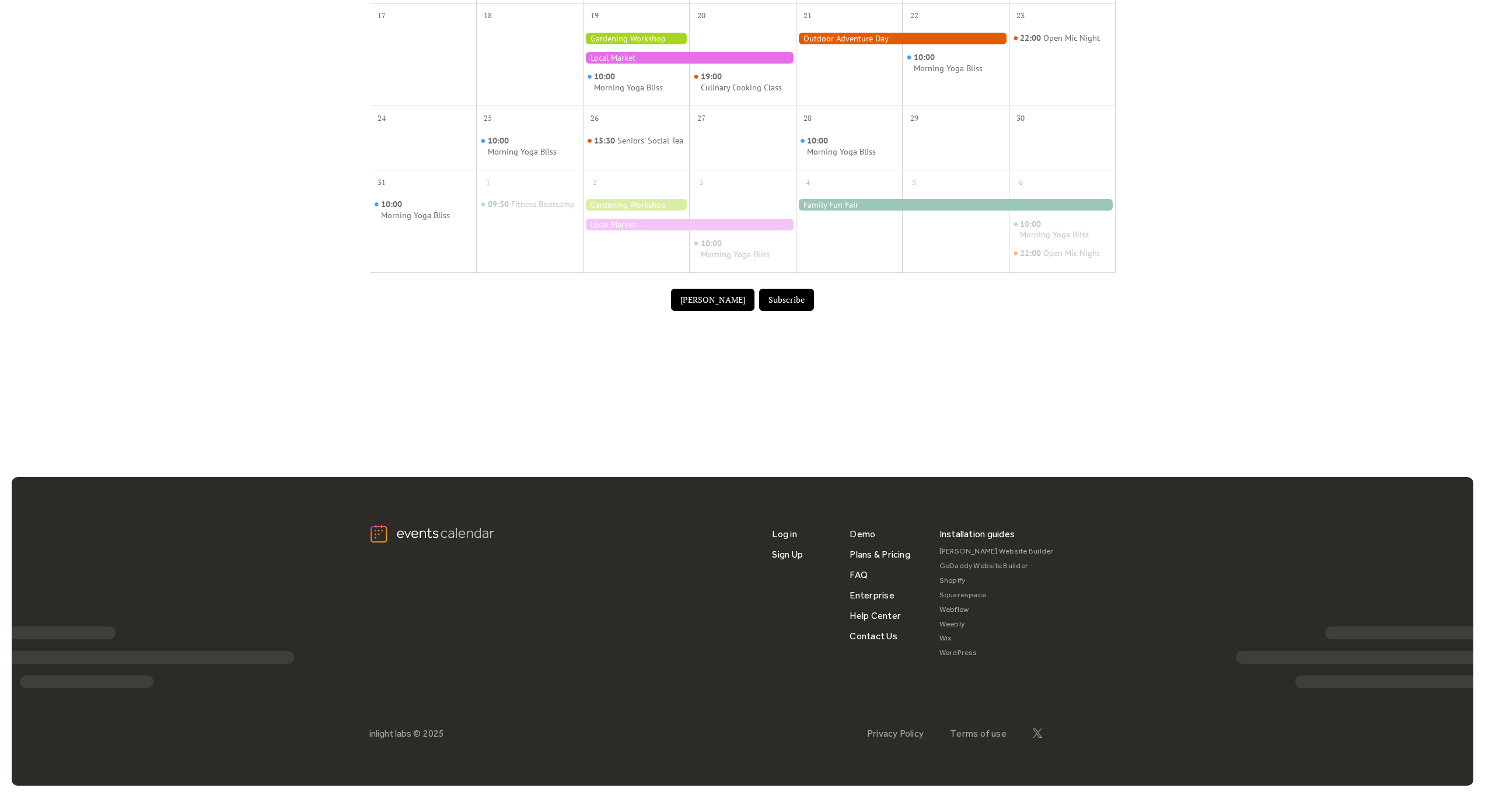
click at [961, 611] on link "Webflow" at bounding box center [996, 610] width 114 height 15
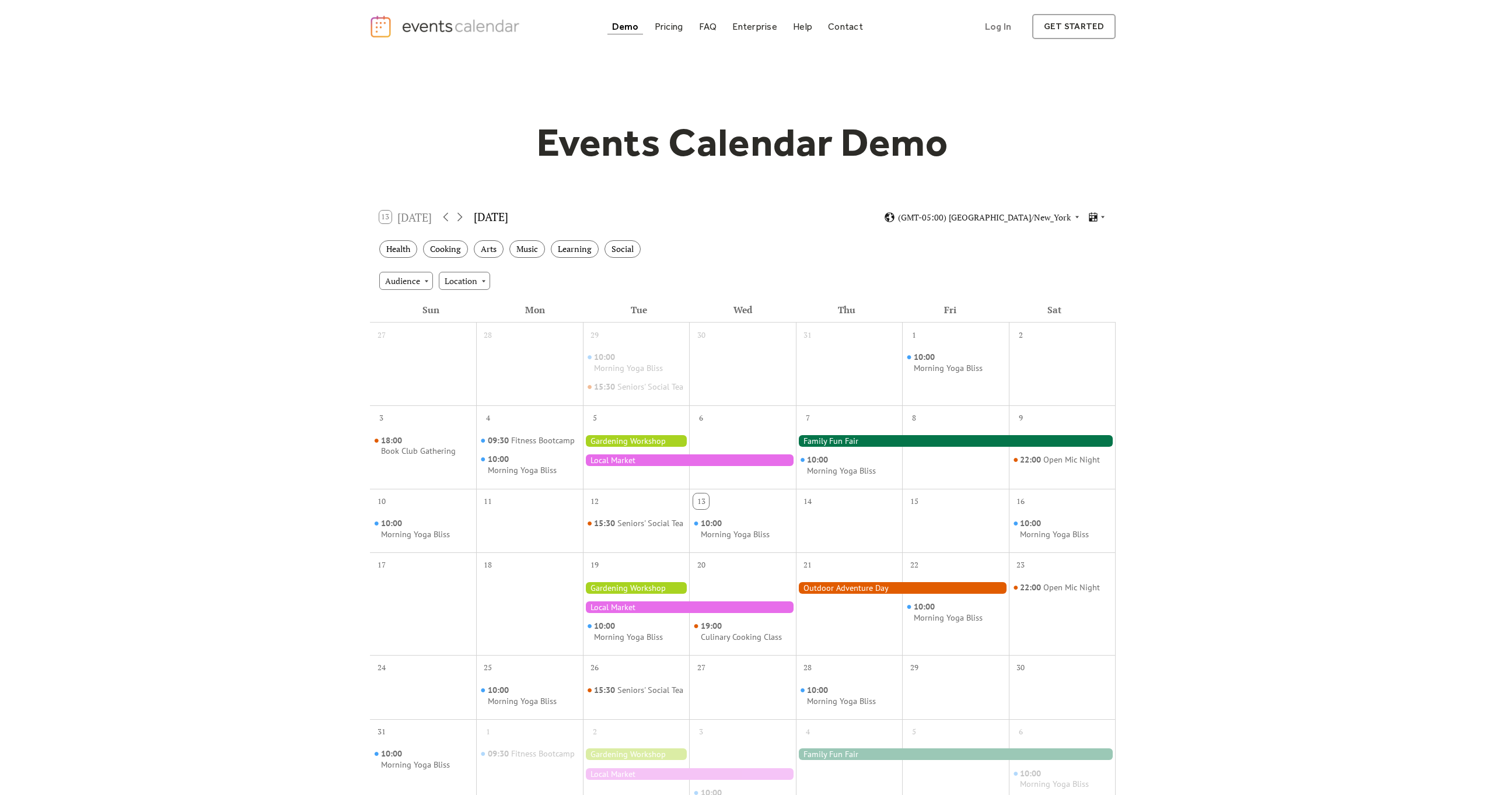
click at [1057, 43] on div "Demo Pricing FAQ Enterprise Help Contact Log In Get Started Log In get started" at bounding box center [742, 26] width 1485 height 53
click at [1062, 29] on link "get started" at bounding box center [1073, 26] width 83 height 25
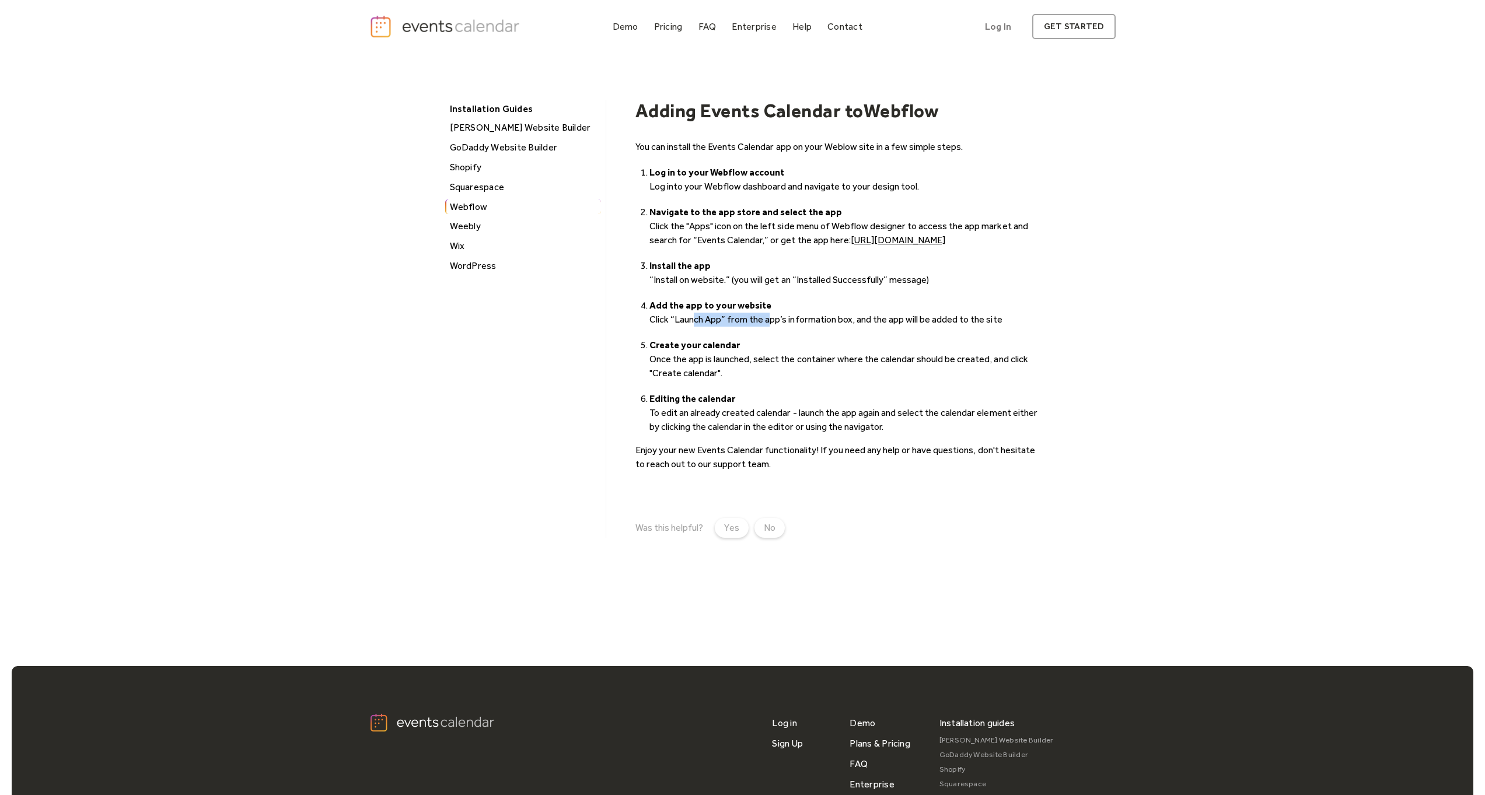
drag, startPoint x: 695, startPoint y: 330, endPoint x: 782, endPoint y: 334, distance: 87.0
click at [775, 327] on li "Add the app to your website ‍ Click “Launch App” from the app’s information box…" at bounding box center [845, 313] width 392 height 28
click at [782, 327] on li "Add the app to your website ‍ Click “Launch App” from the app’s information box…" at bounding box center [845, 313] width 392 height 28
drag, startPoint x: 736, startPoint y: 374, endPoint x: 888, endPoint y: 386, distance: 152.7
click at [883, 380] on li "Create your calendar Once the app is launched, select the container where the c…" at bounding box center [845, 359] width 392 height 42
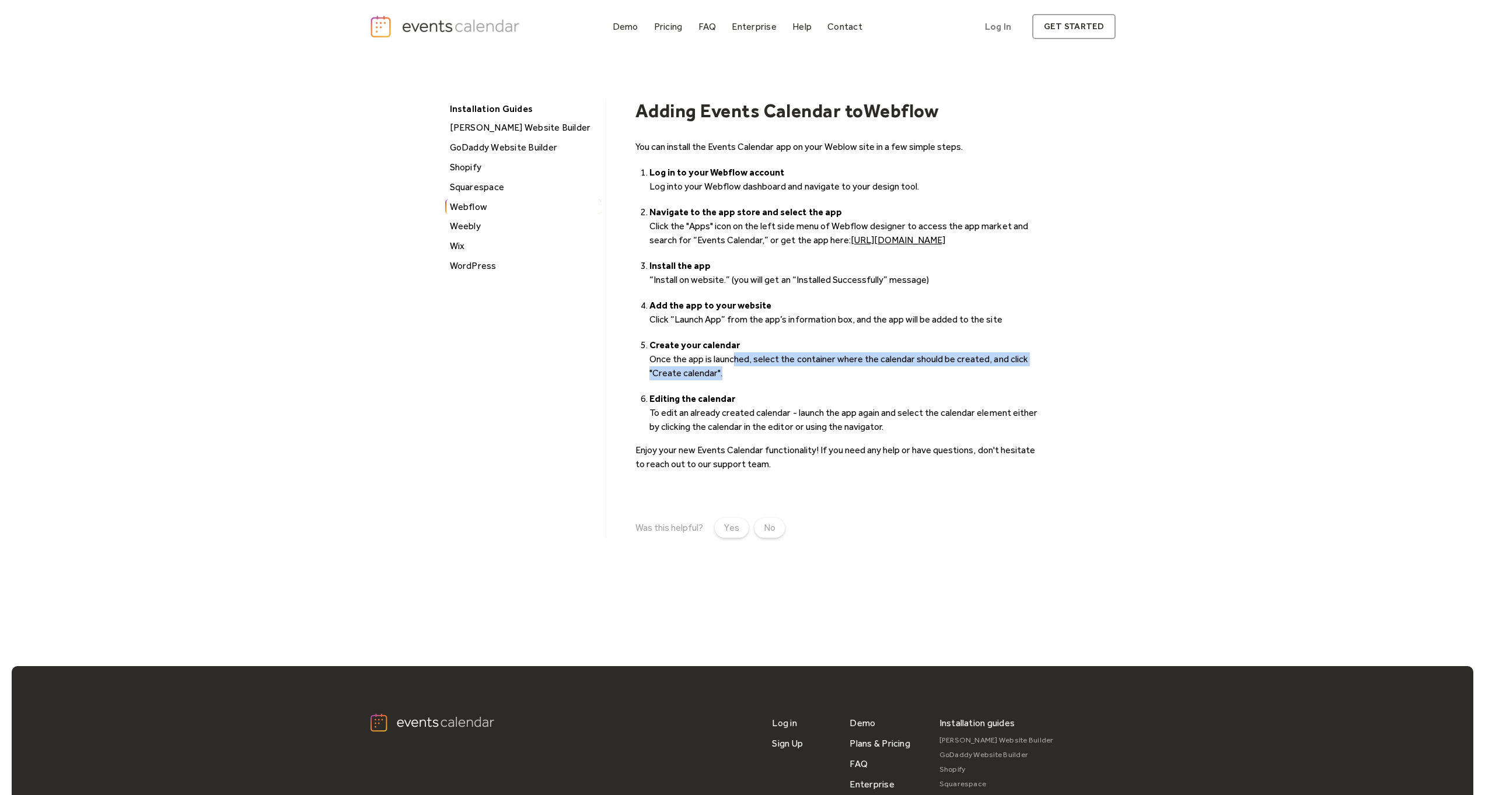
click at [888, 380] on li "Create your calendar Once the app is launched, select the container where the c…" at bounding box center [845, 359] width 392 height 42
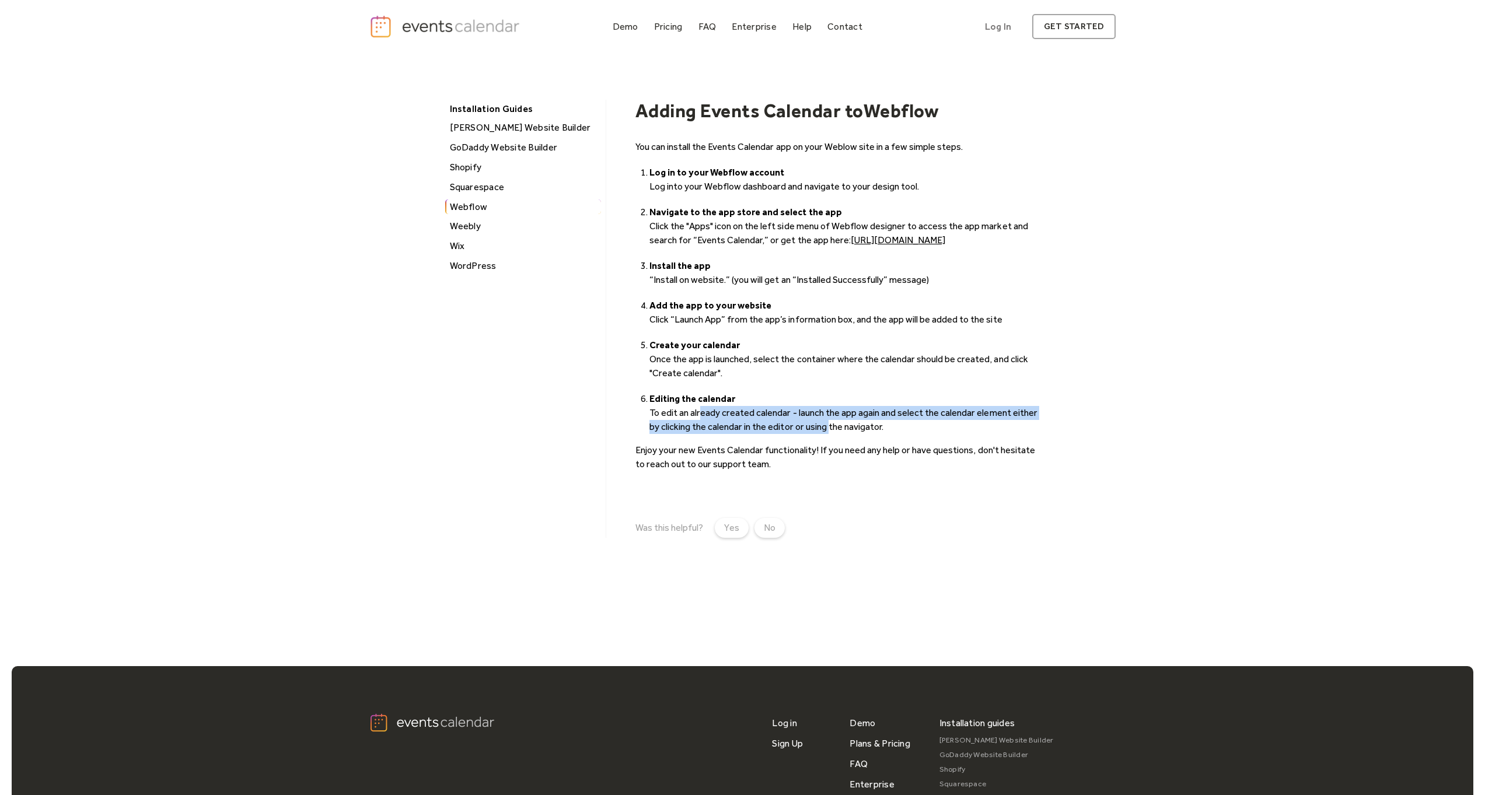
drag, startPoint x: 701, startPoint y: 424, endPoint x: 828, endPoint y: 435, distance: 127.1
click at [828, 434] on li "Editing the calendar ‍ To edit an already created calendar - launch the app aga…" at bounding box center [845, 413] width 392 height 42
click at [829, 434] on li "Editing the calendar ‍ To edit an already created calendar - launch the app aga…" at bounding box center [845, 413] width 392 height 42
drag, startPoint x: 793, startPoint y: 438, endPoint x: 695, endPoint y: 432, distance: 98.2
click at [696, 432] on li "Editing the calendar ‍ To edit an already created calendar - launch the app aga…" at bounding box center [845, 413] width 392 height 42
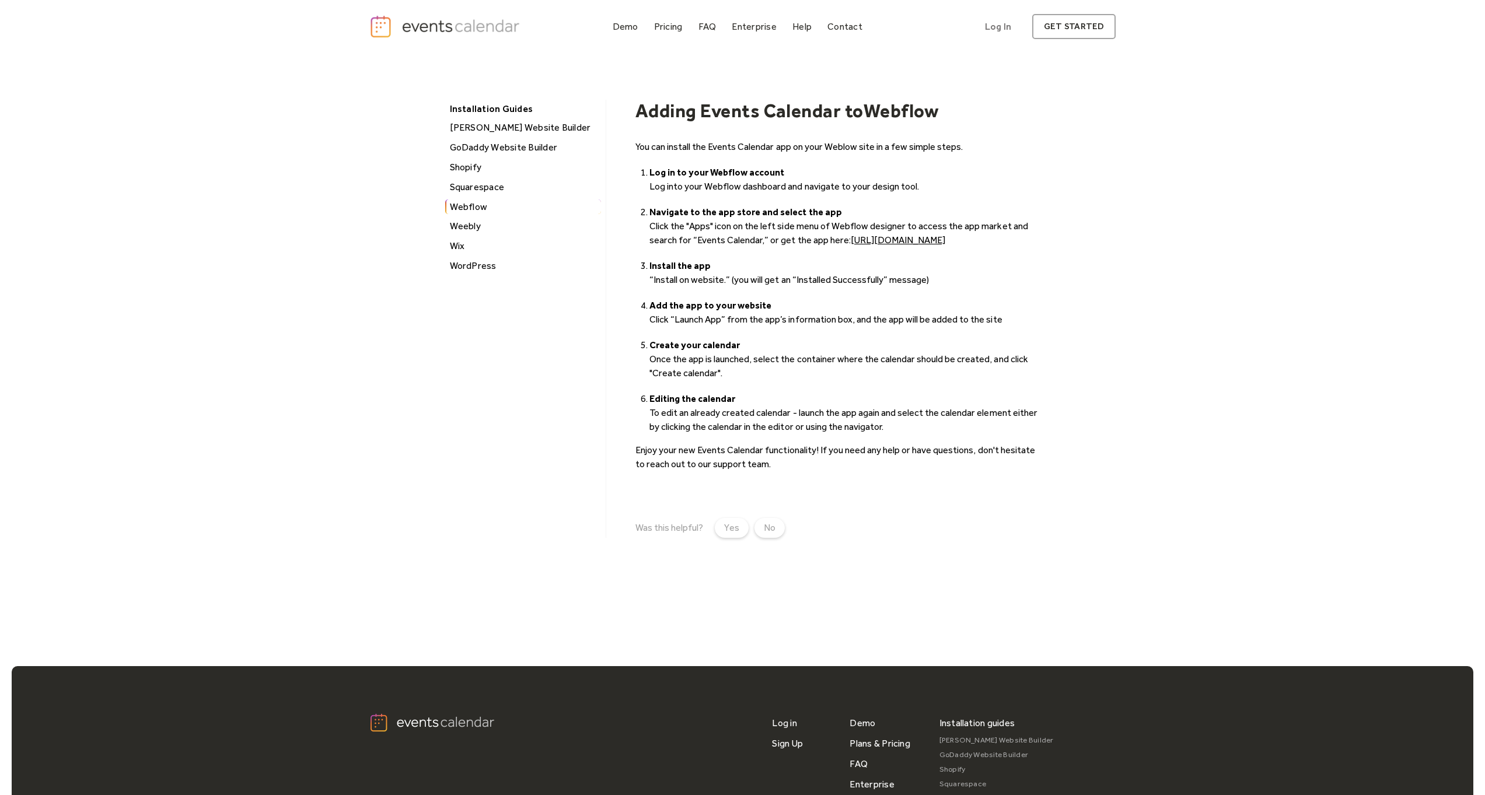
click at [695, 431] on li "Editing the calendar ‍ To edit an already created calendar - launch the app aga…" at bounding box center [845, 413] width 392 height 42
drag, startPoint x: 719, startPoint y: 429, endPoint x: 749, endPoint y: 433, distance: 30.0
click at [749, 433] on li "Editing the calendar ‍ To edit an already created calendar - launch the app aga…" at bounding box center [845, 413] width 392 height 42
click at [751, 434] on li "Editing the calendar ‍ To edit an already created calendar - launch the app aga…" at bounding box center [845, 413] width 392 height 42
